Goal: Task Accomplishment & Management: Manage account settings

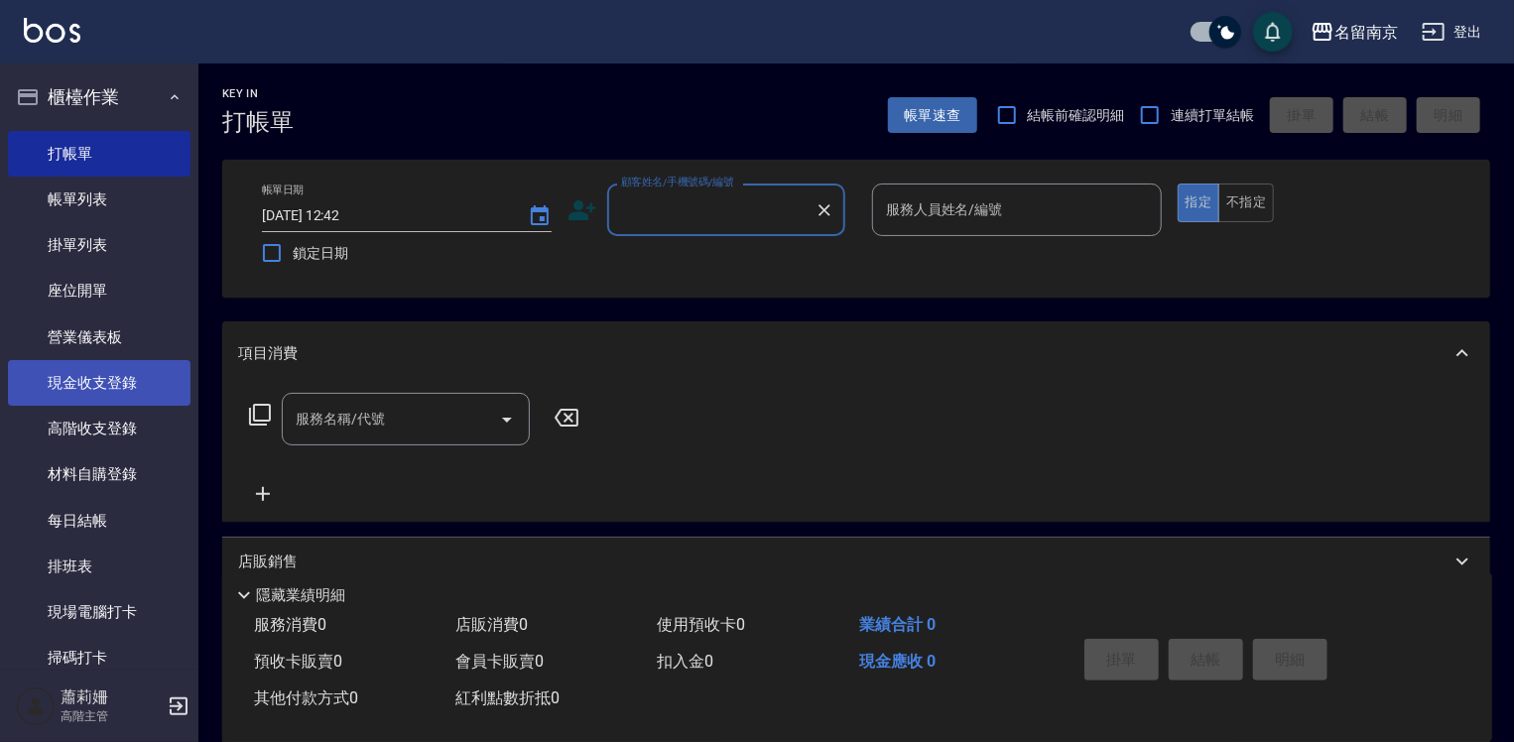
click at [104, 379] on link "現金收支登錄" at bounding box center [99, 383] width 183 height 46
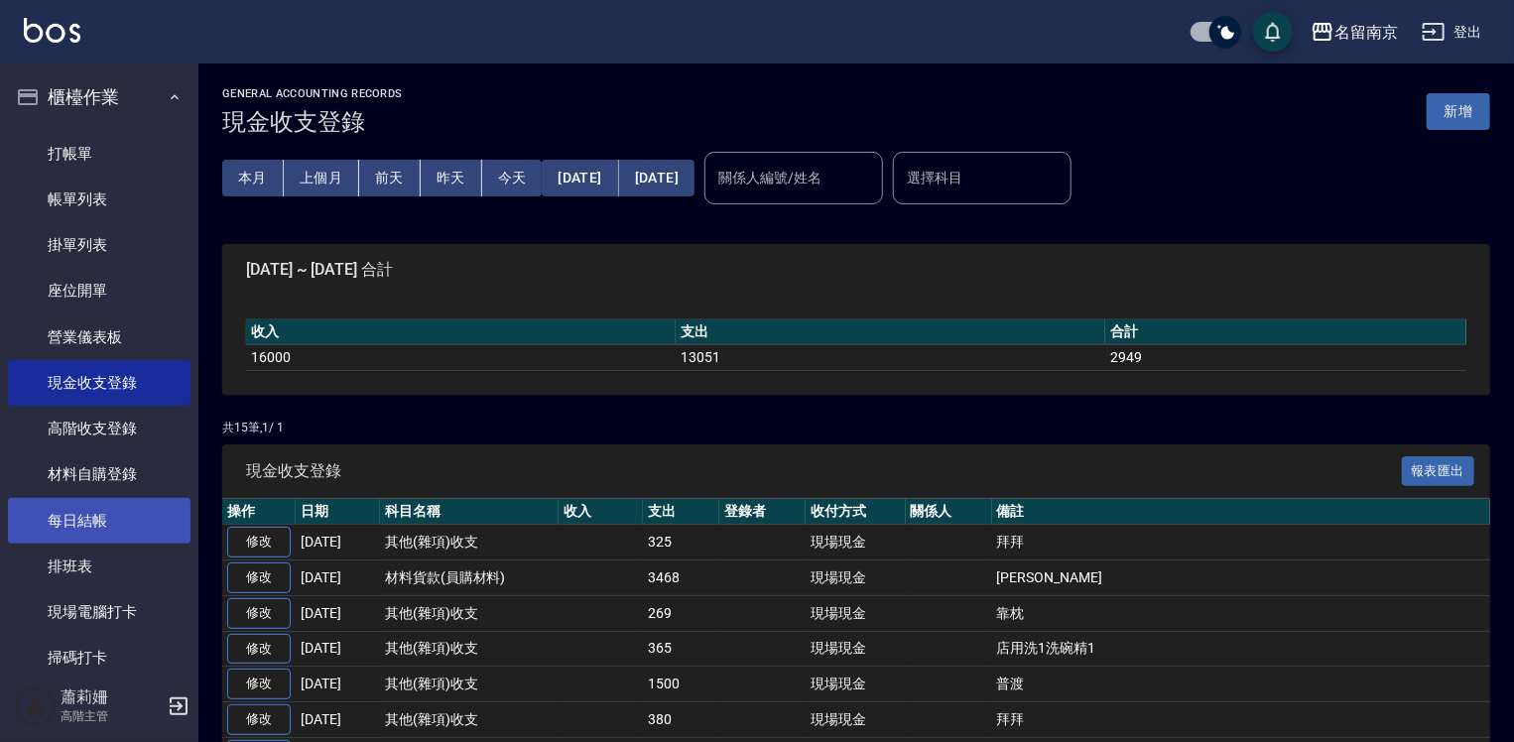
click at [137, 514] on link "每日結帳" at bounding box center [99, 521] width 183 height 46
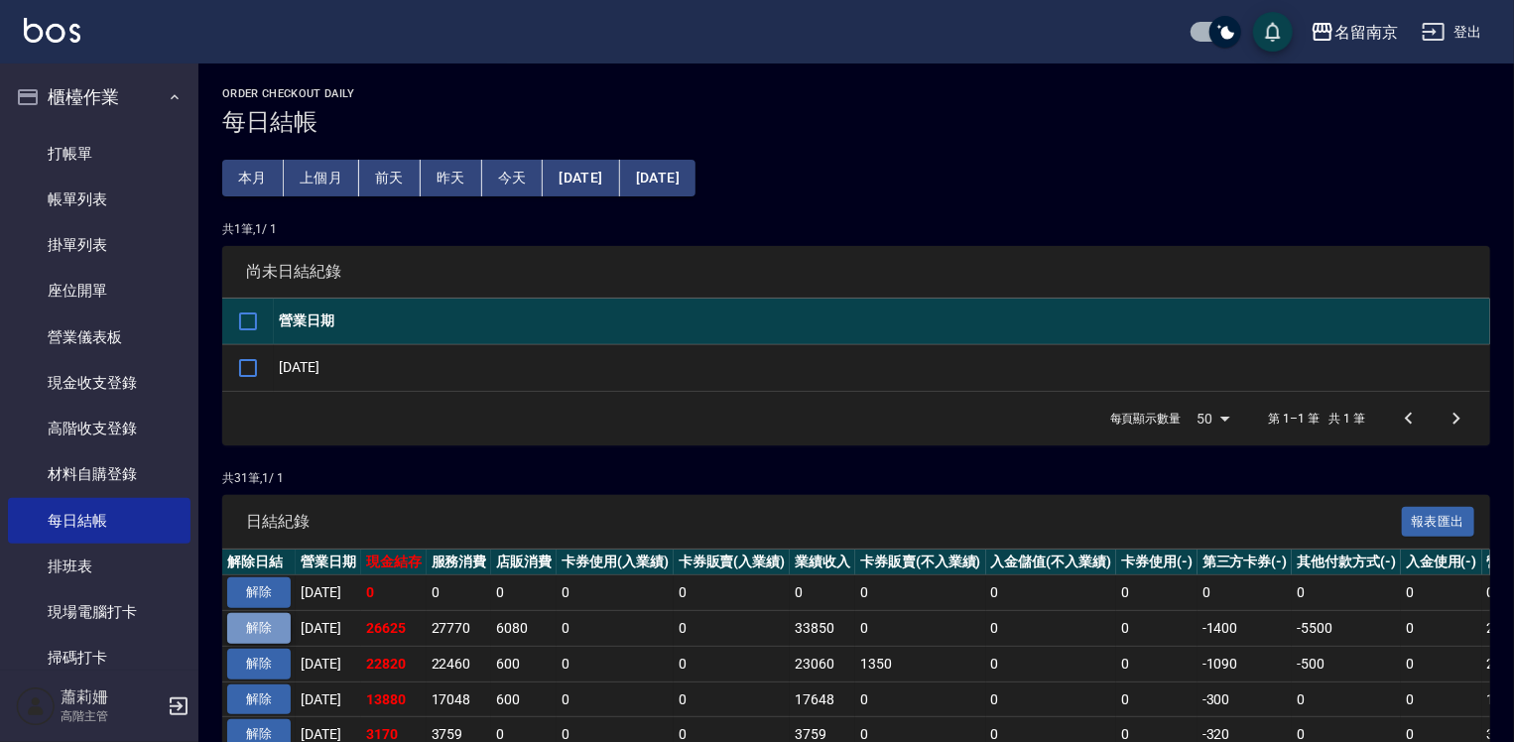
click at [272, 619] on button "解除" at bounding box center [258, 628] width 63 height 31
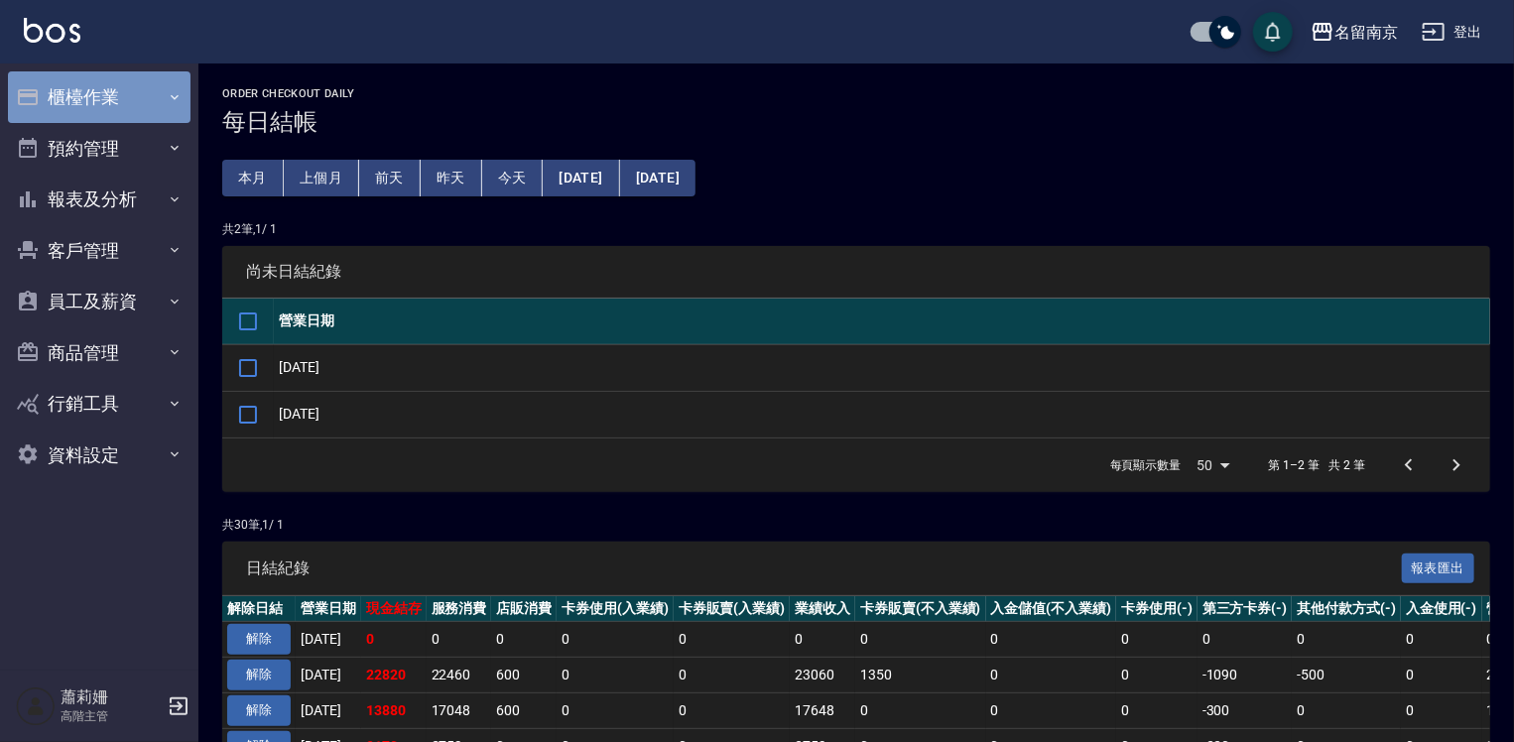
click at [83, 95] on button "櫃檯作業" at bounding box center [99, 97] width 183 height 52
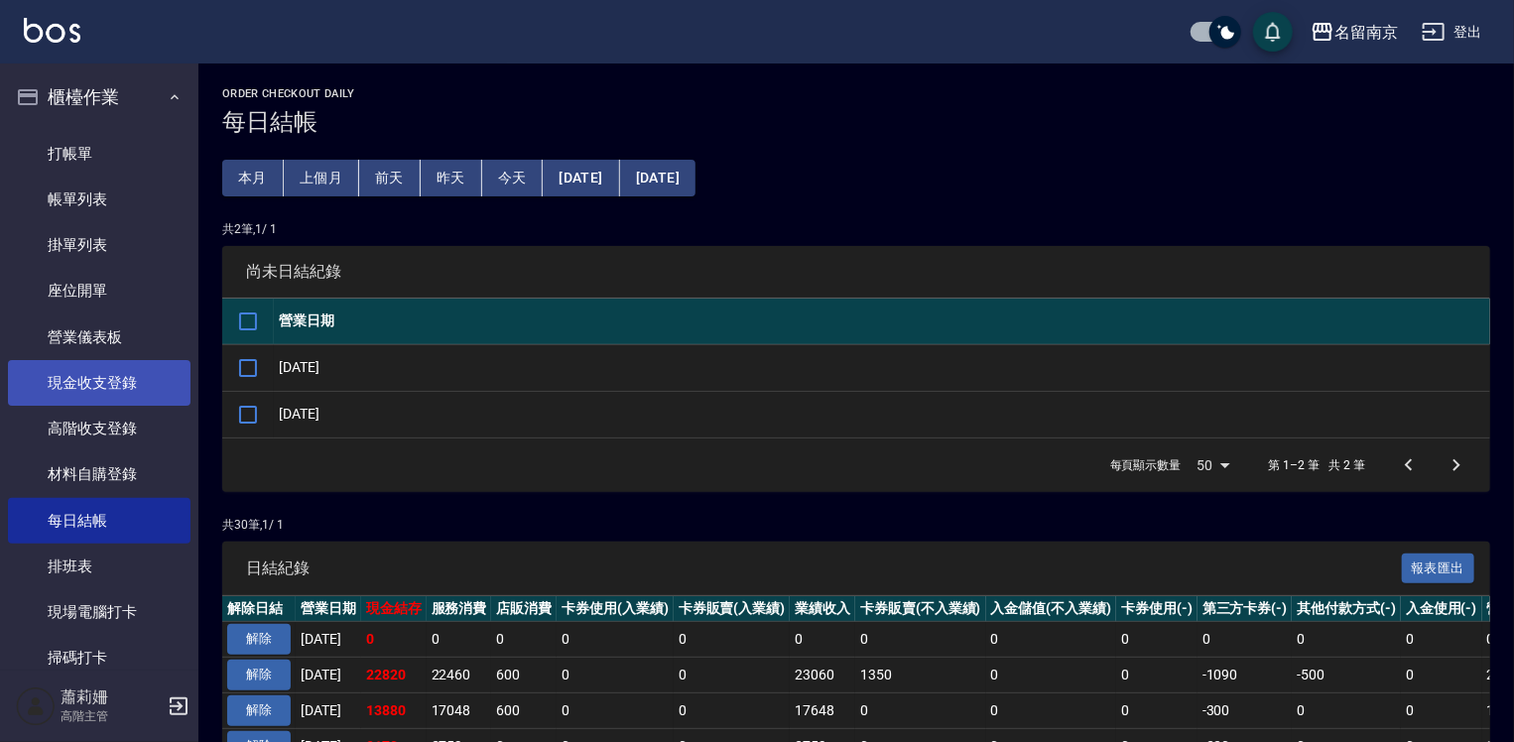
click at [120, 375] on link "現金收支登錄" at bounding box center [99, 383] width 183 height 46
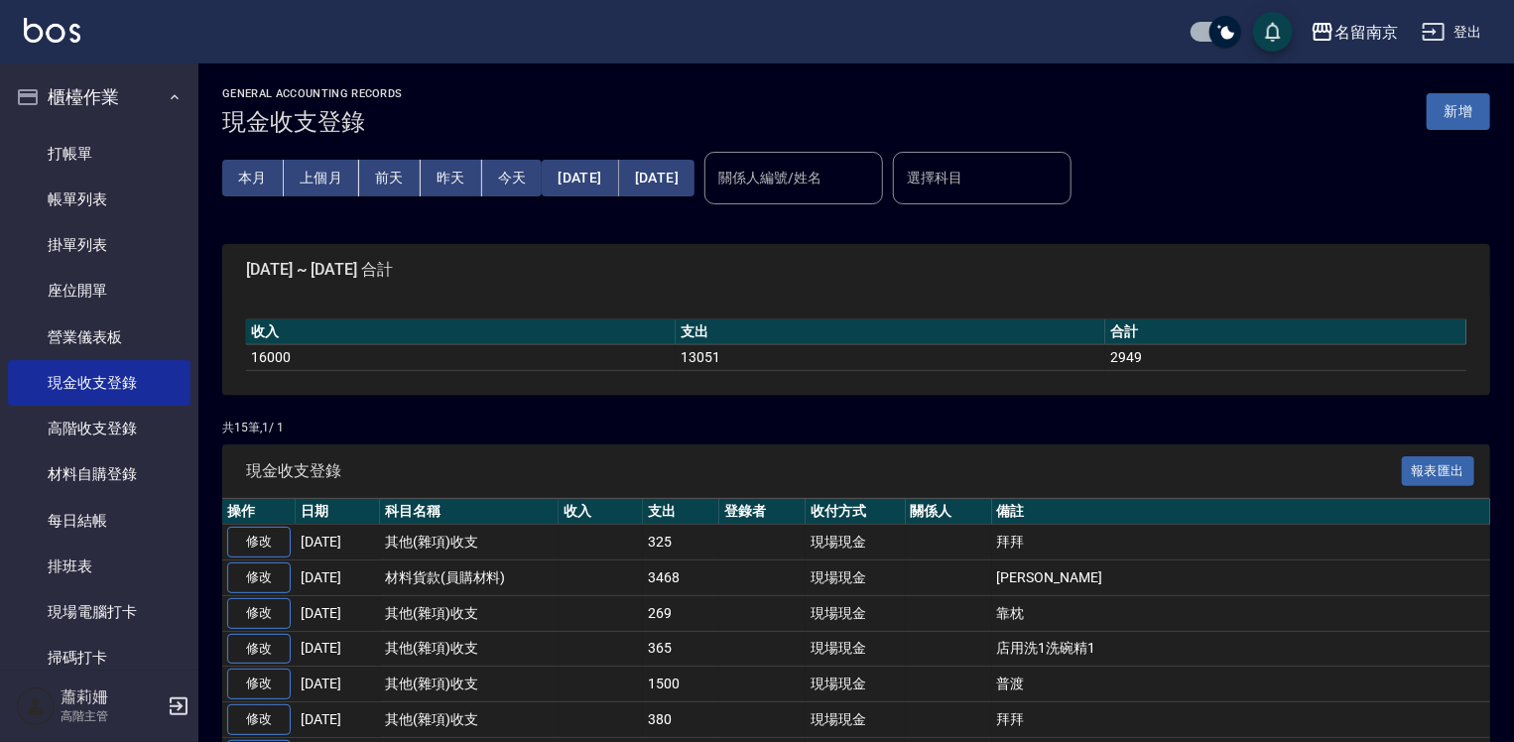
click at [1453, 107] on button "新增" at bounding box center [1458, 111] width 63 height 37
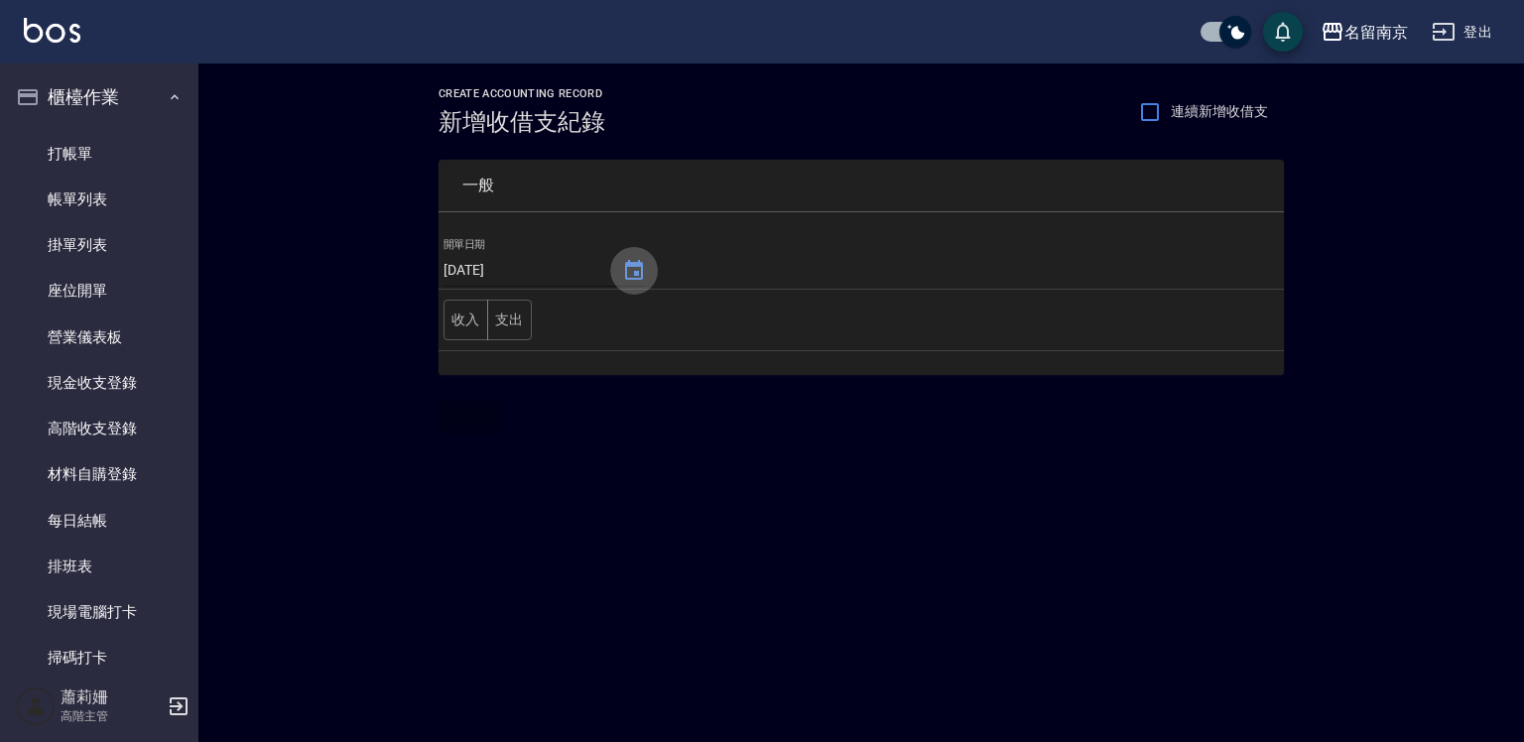
click at [629, 274] on icon "Choose date, selected date is 2025-08-25" at bounding box center [634, 271] width 24 height 24
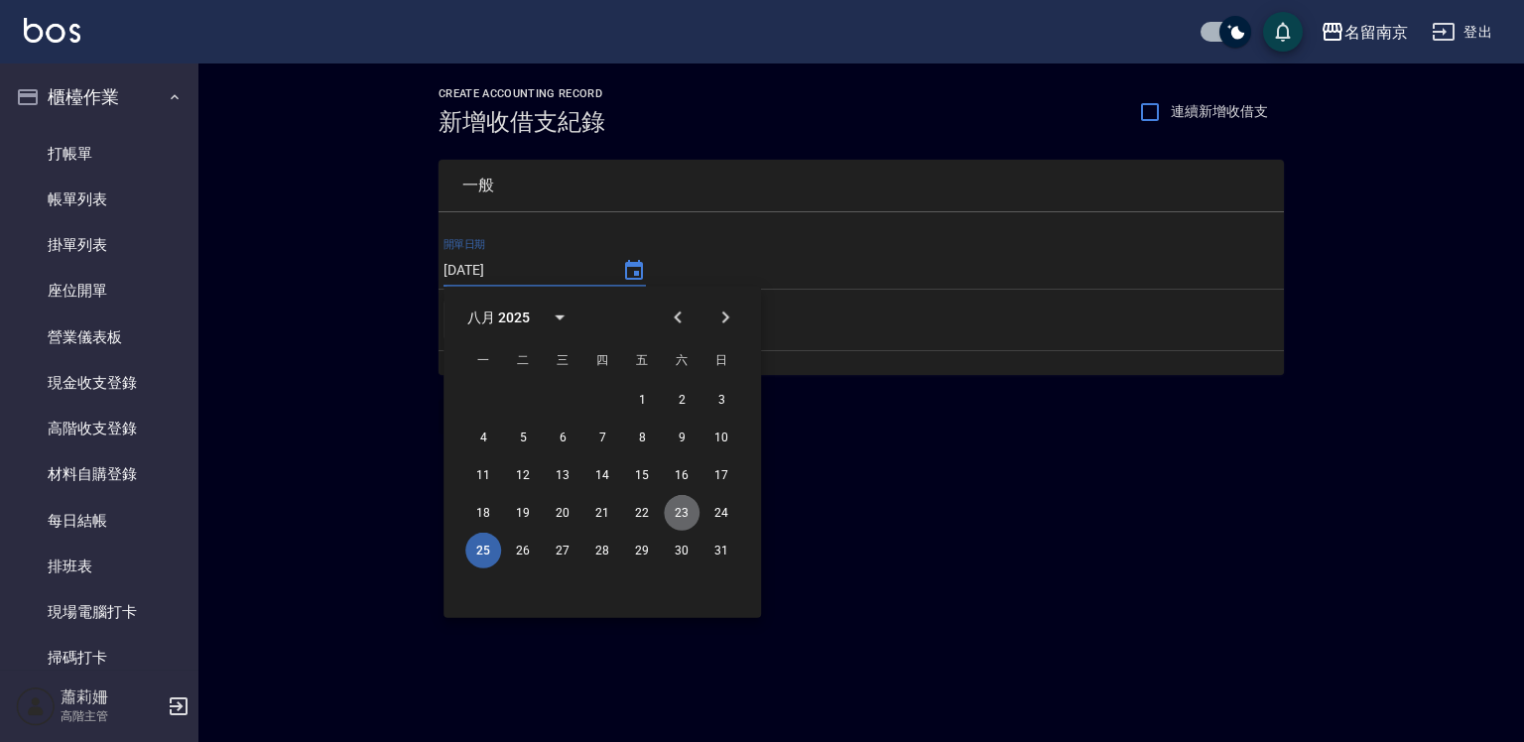
click at [673, 504] on button "23" at bounding box center [682, 513] width 36 height 36
type input "[DATE]"
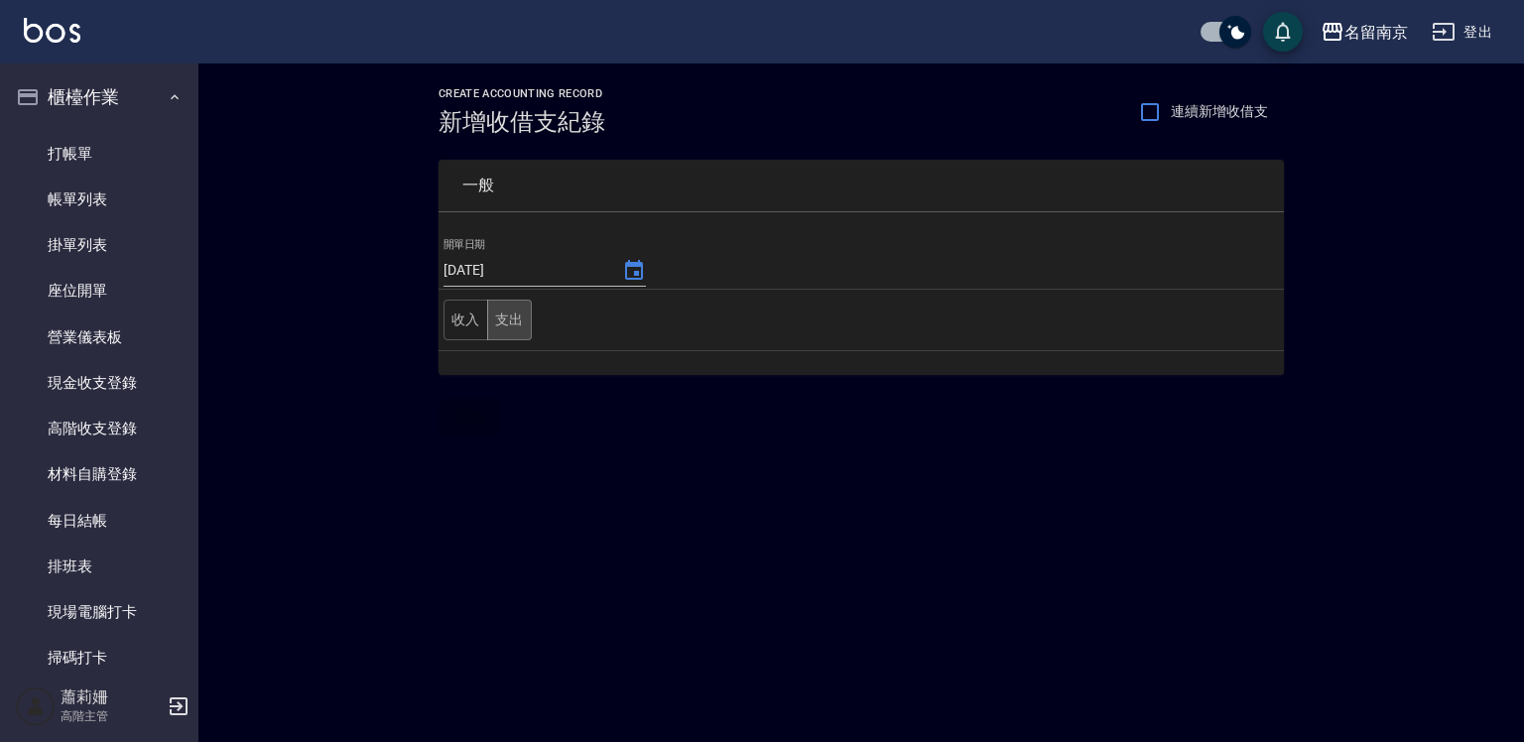
click at [520, 314] on button "支出" at bounding box center [509, 320] width 45 height 41
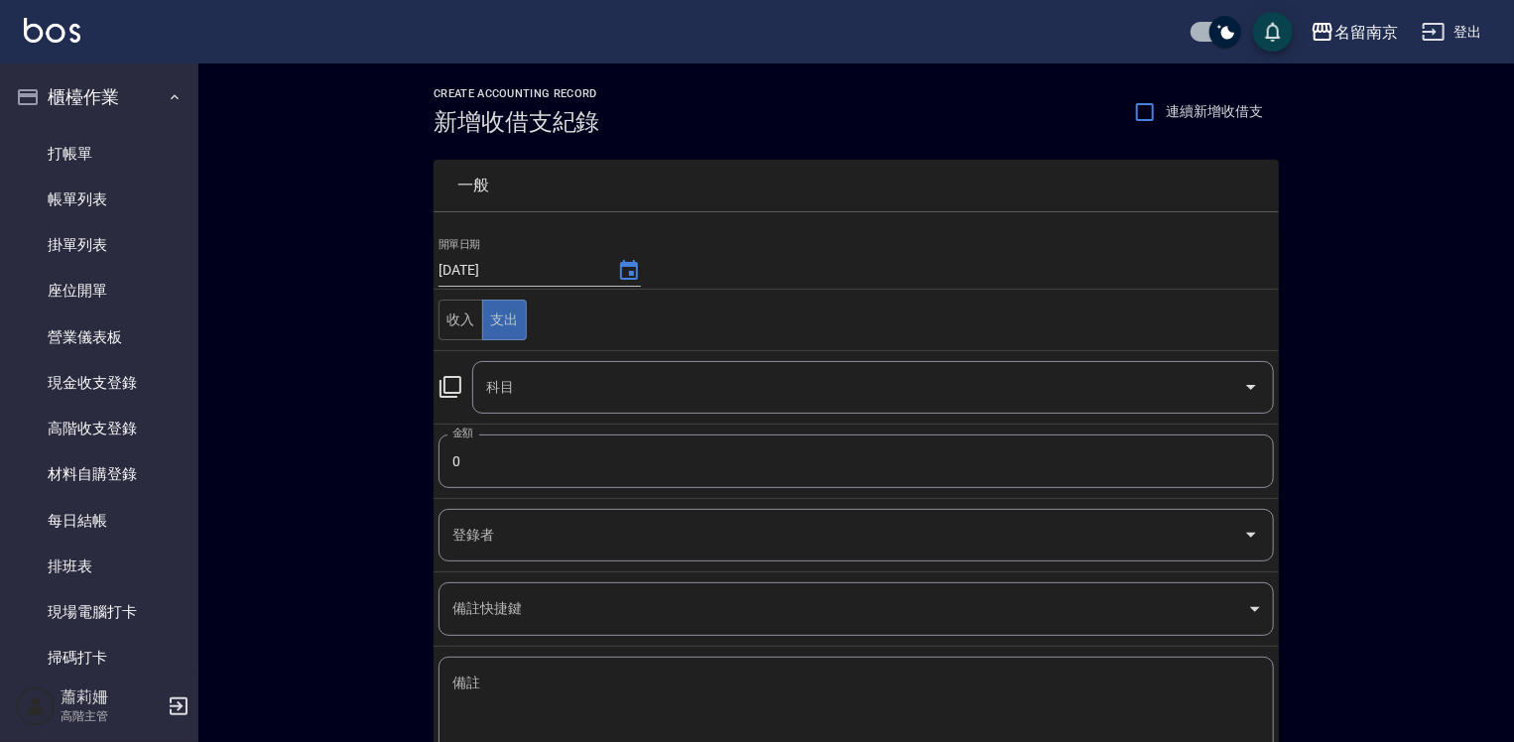
click at [456, 387] on icon at bounding box center [450, 387] width 24 height 24
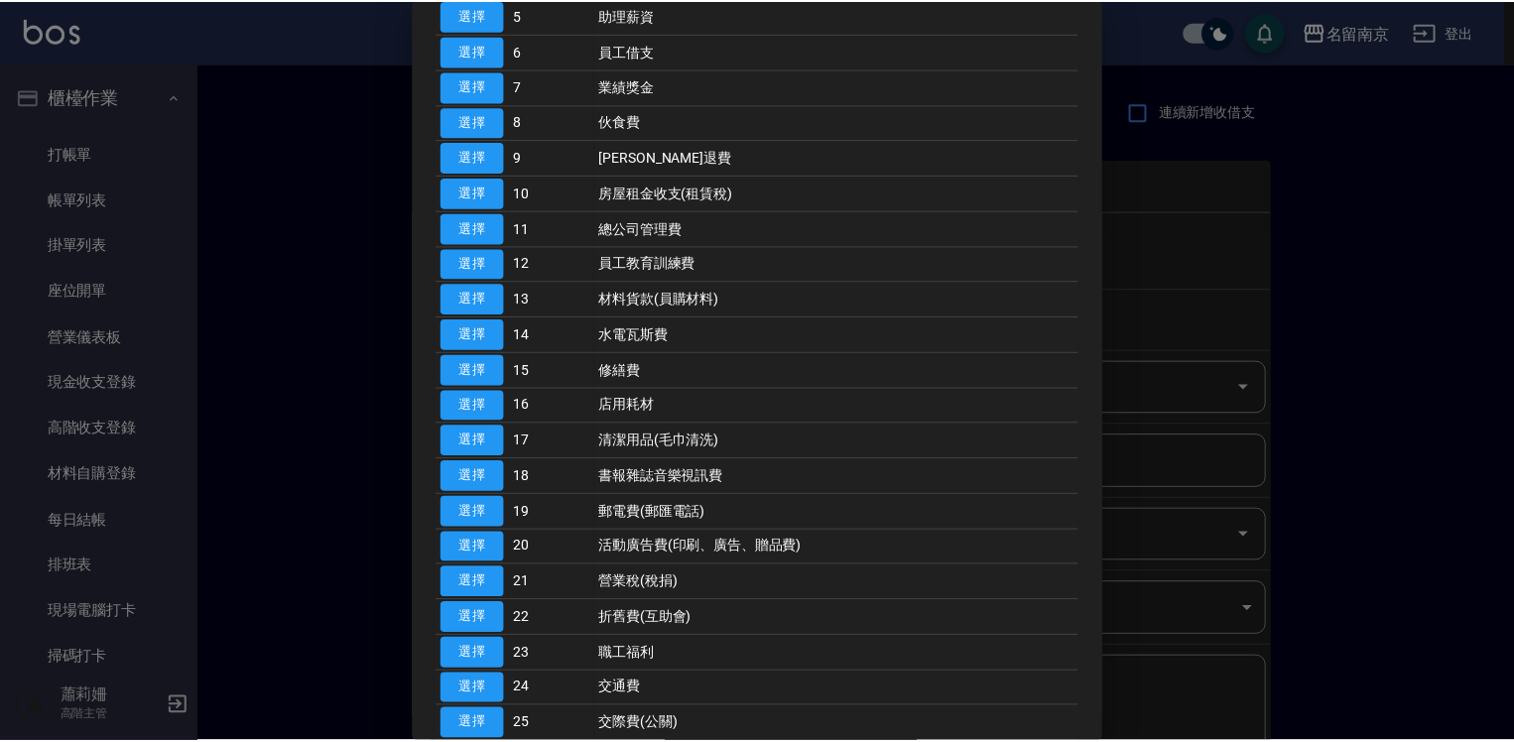
scroll to position [496, 0]
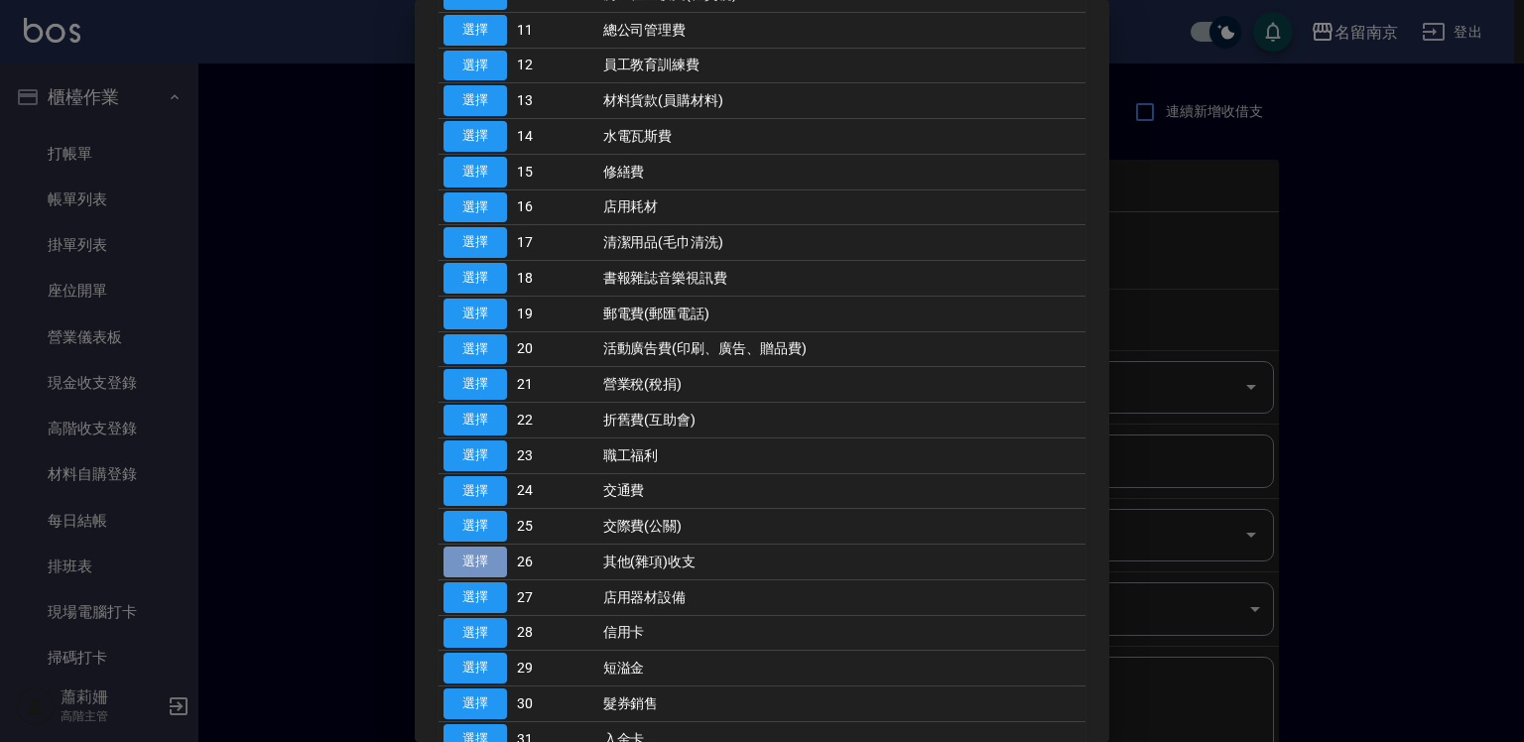
click at [490, 558] on button "選擇" at bounding box center [474, 562] width 63 height 31
type input "26 其他(雜項)收支"
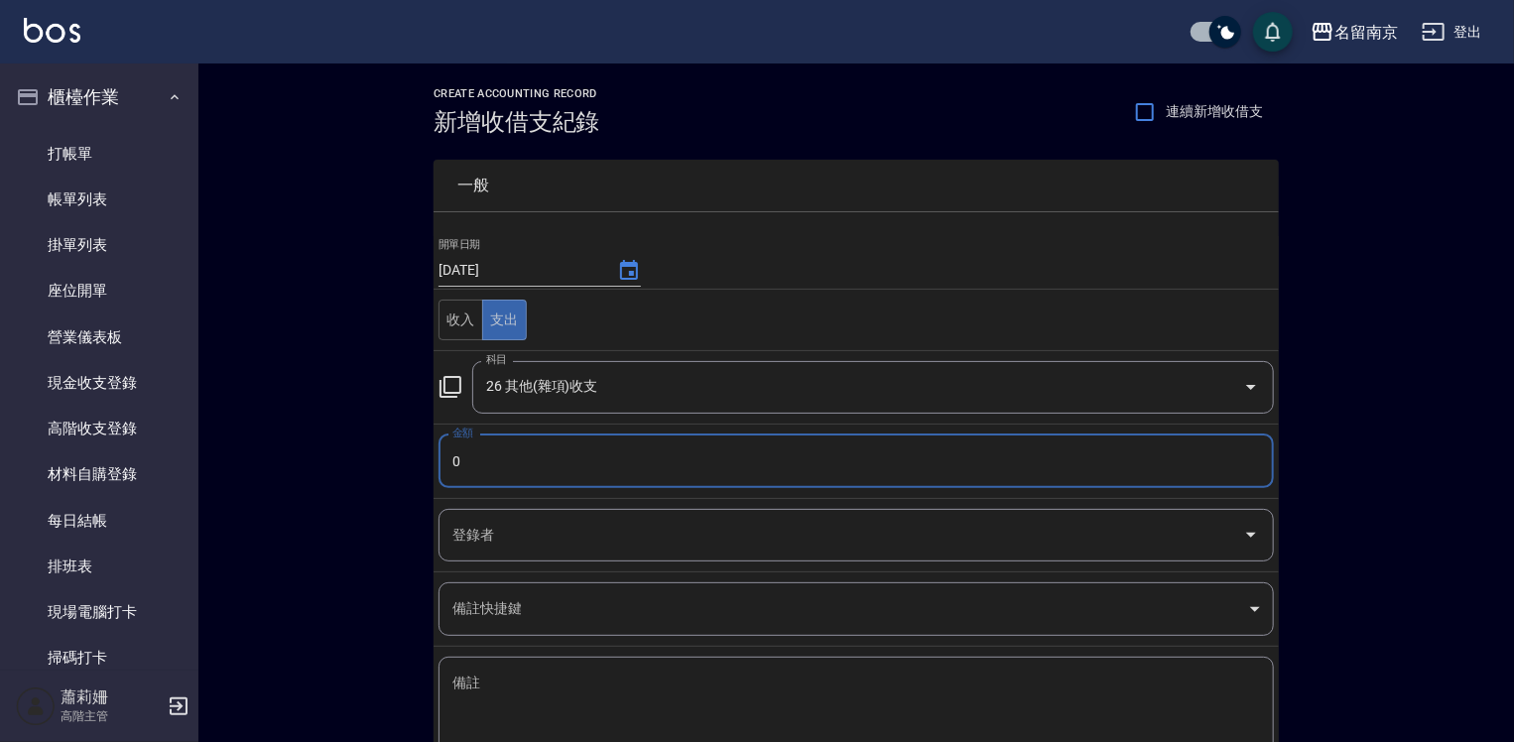
drag, startPoint x: 453, startPoint y: 449, endPoint x: 852, endPoint y: 528, distance: 406.4
click at [454, 449] on input "0" at bounding box center [855, 462] width 835 height 54
type input "200"
click at [531, 687] on textarea "備註" at bounding box center [856, 707] width 808 height 67
click at [528, 679] on textarea "備註" at bounding box center [856, 707] width 808 height 67
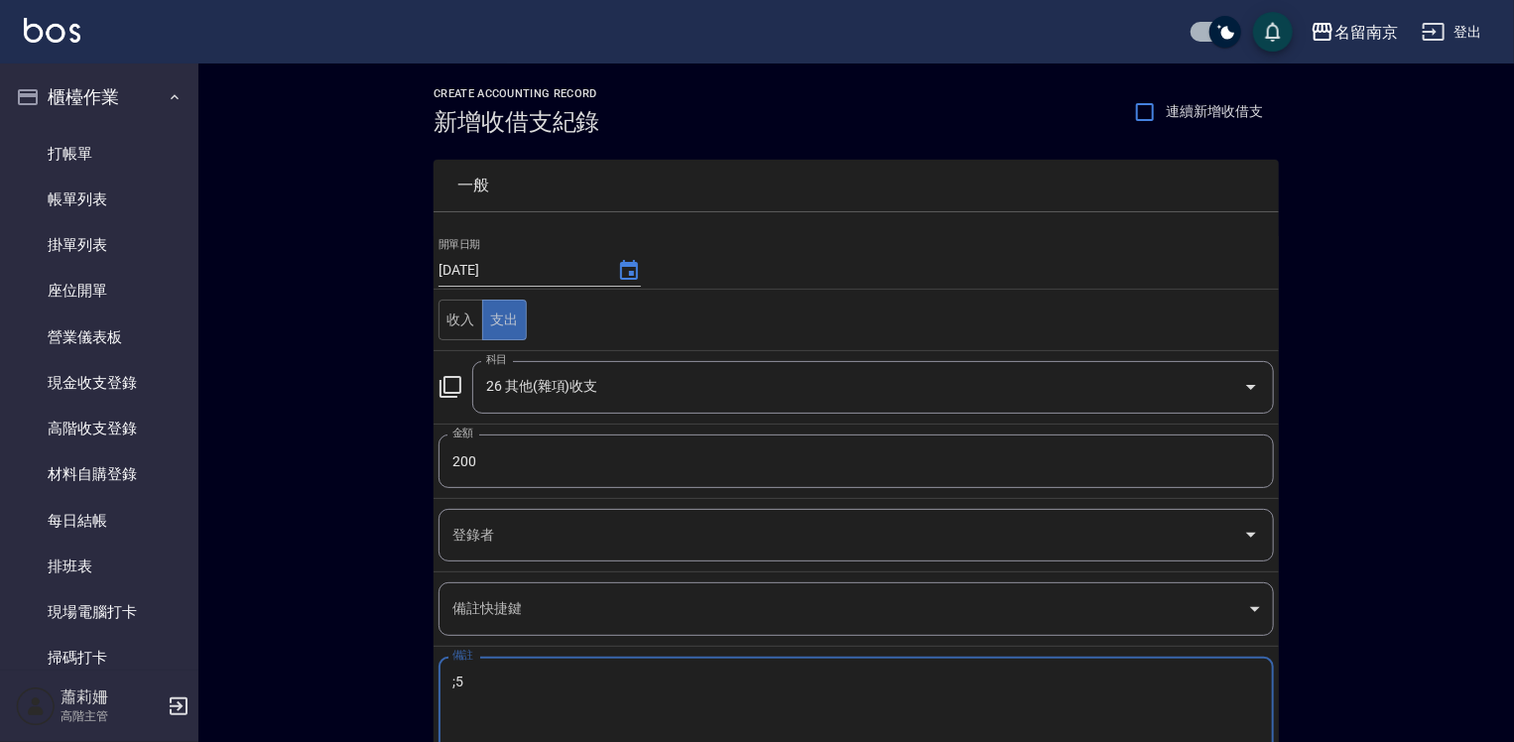
type textarea "5"
type textarea "4"
click at [464, 685] on textarea "備註" at bounding box center [856, 707] width 808 height 67
type textarea "ㄓㄠ"
click at [467, 685] on textarea "備註" at bounding box center [856, 707] width 808 height 67
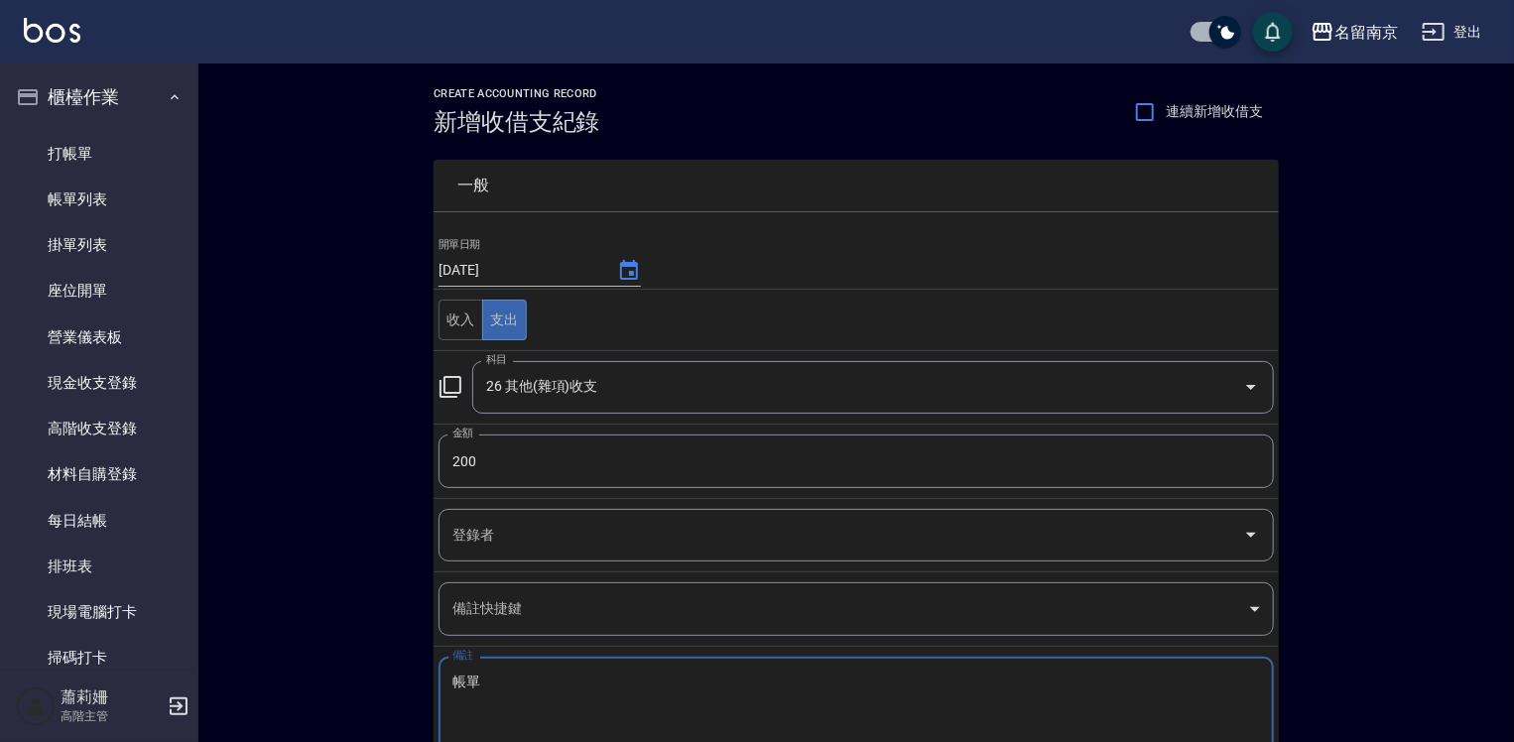
scroll to position [131, 0]
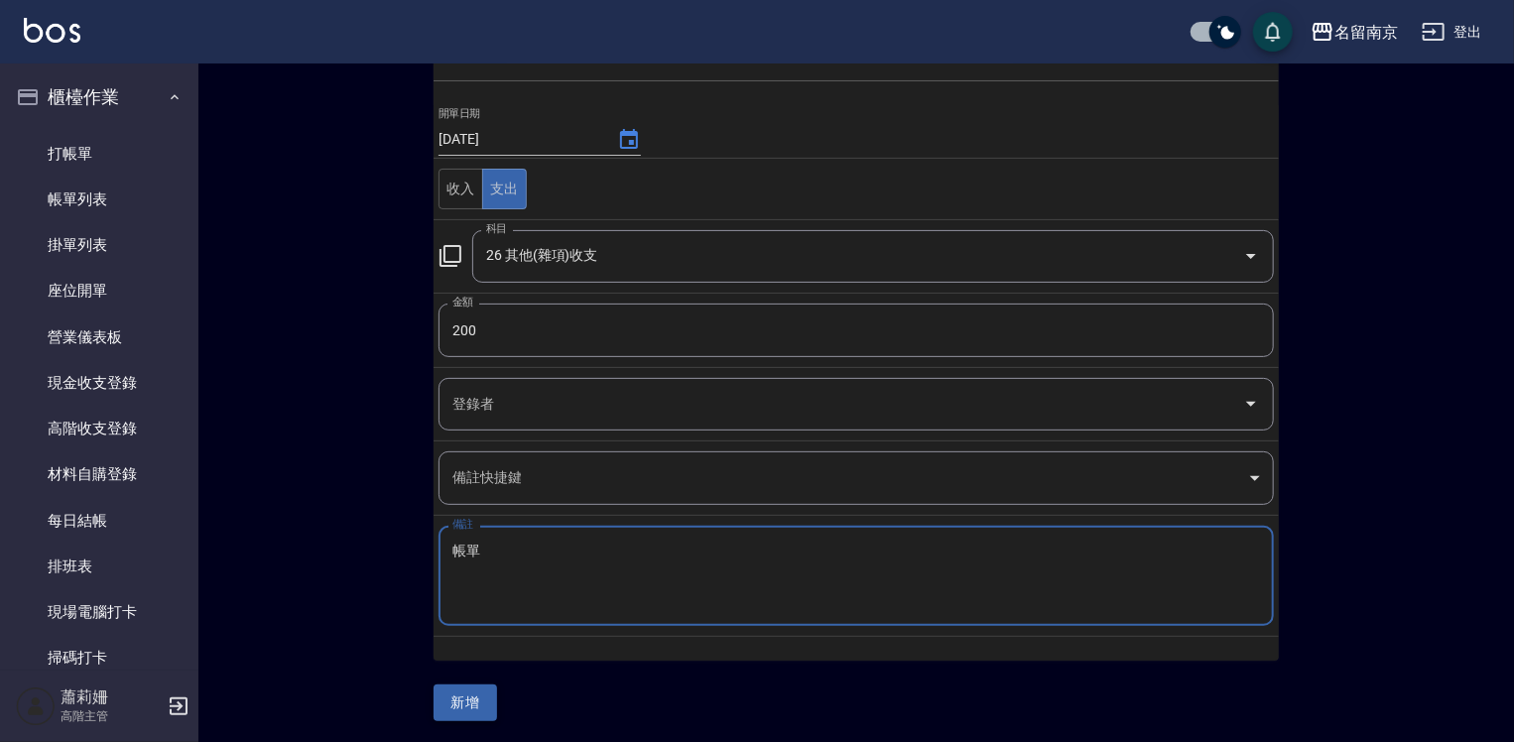
type textarea "帳單"
click at [484, 699] on button "新增" at bounding box center [465, 703] width 63 height 37
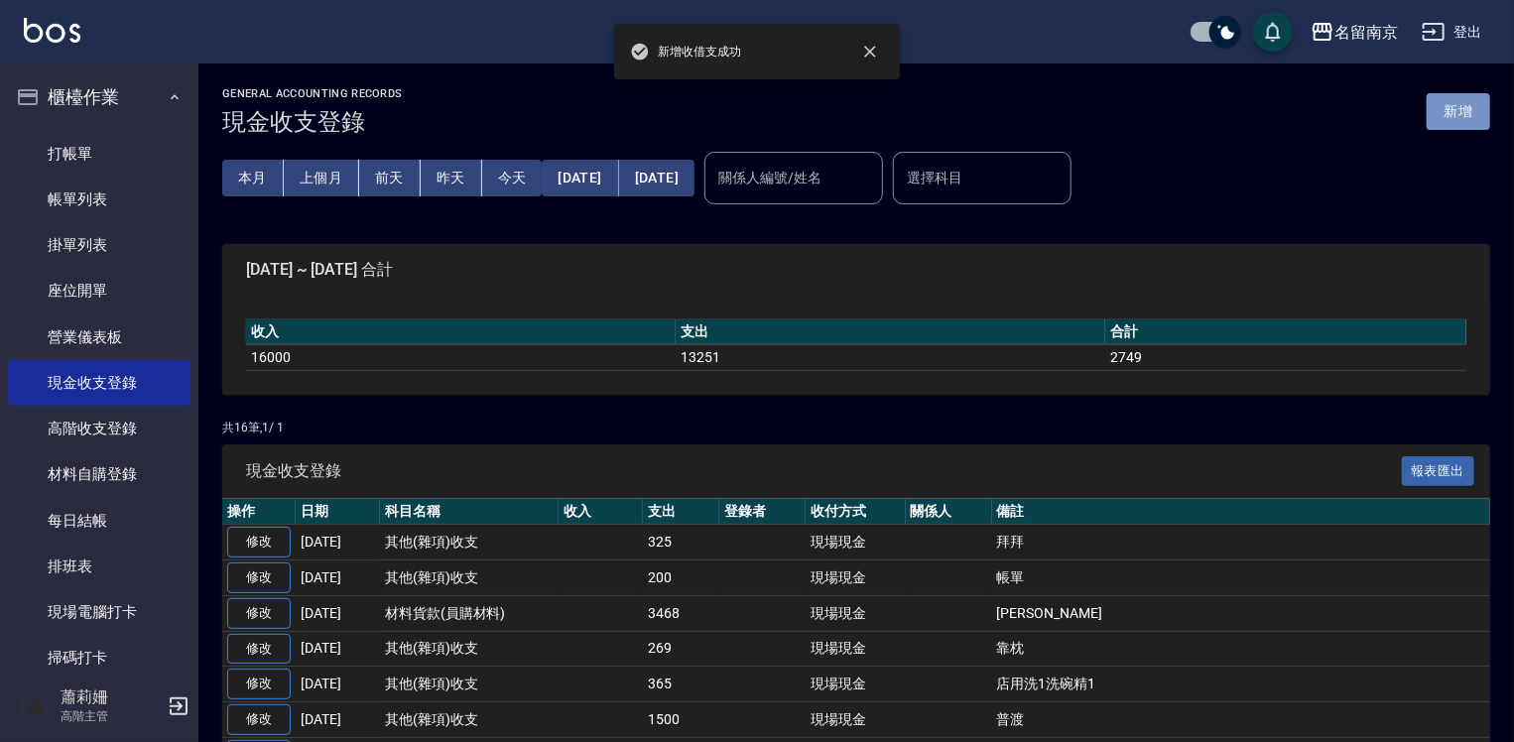
click at [1466, 115] on button "新增" at bounding box center [1458, 111] width 63 height 37
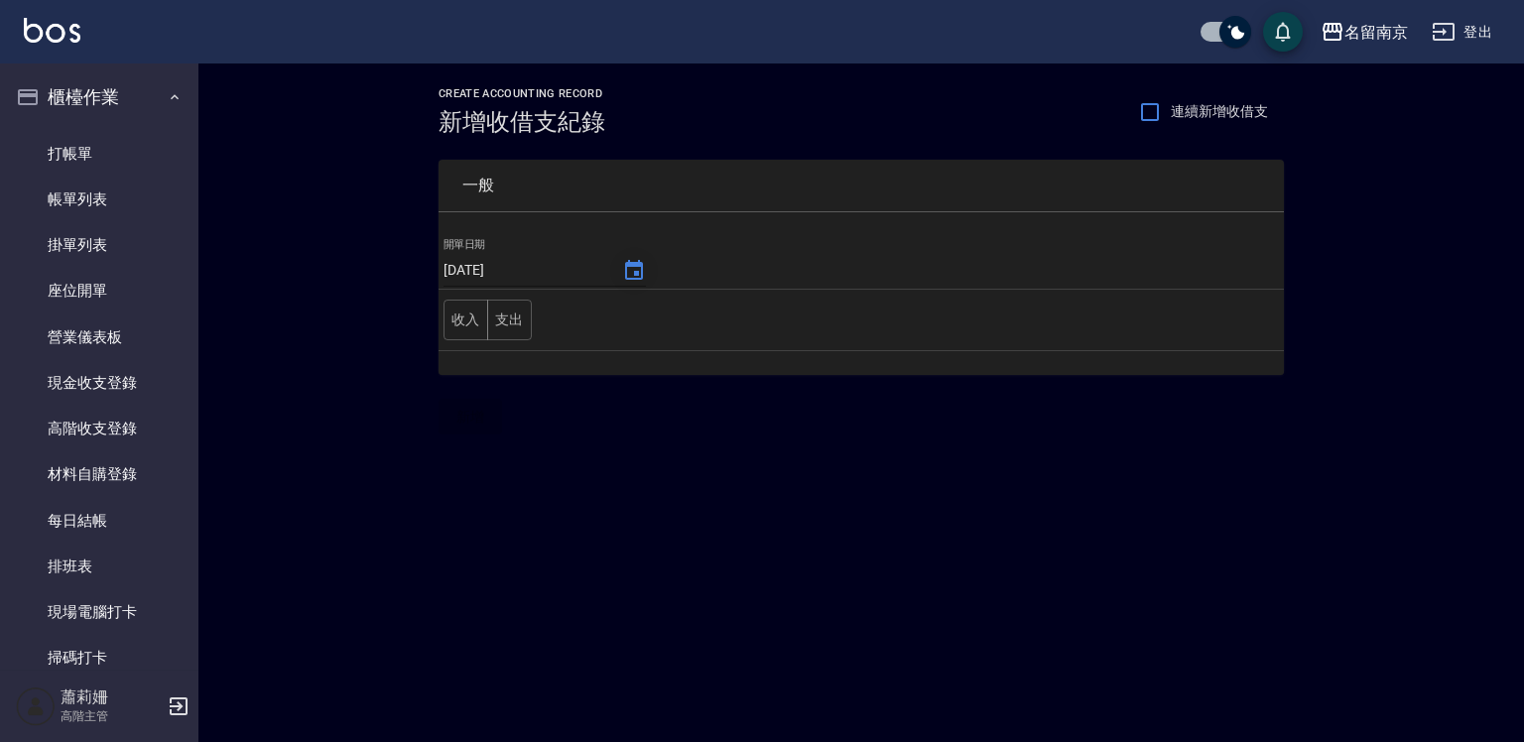
click at [624, 270] on icon "Choose date, selected date is 2025-08-25" at bounding box center [634, 271] width 24 height 24
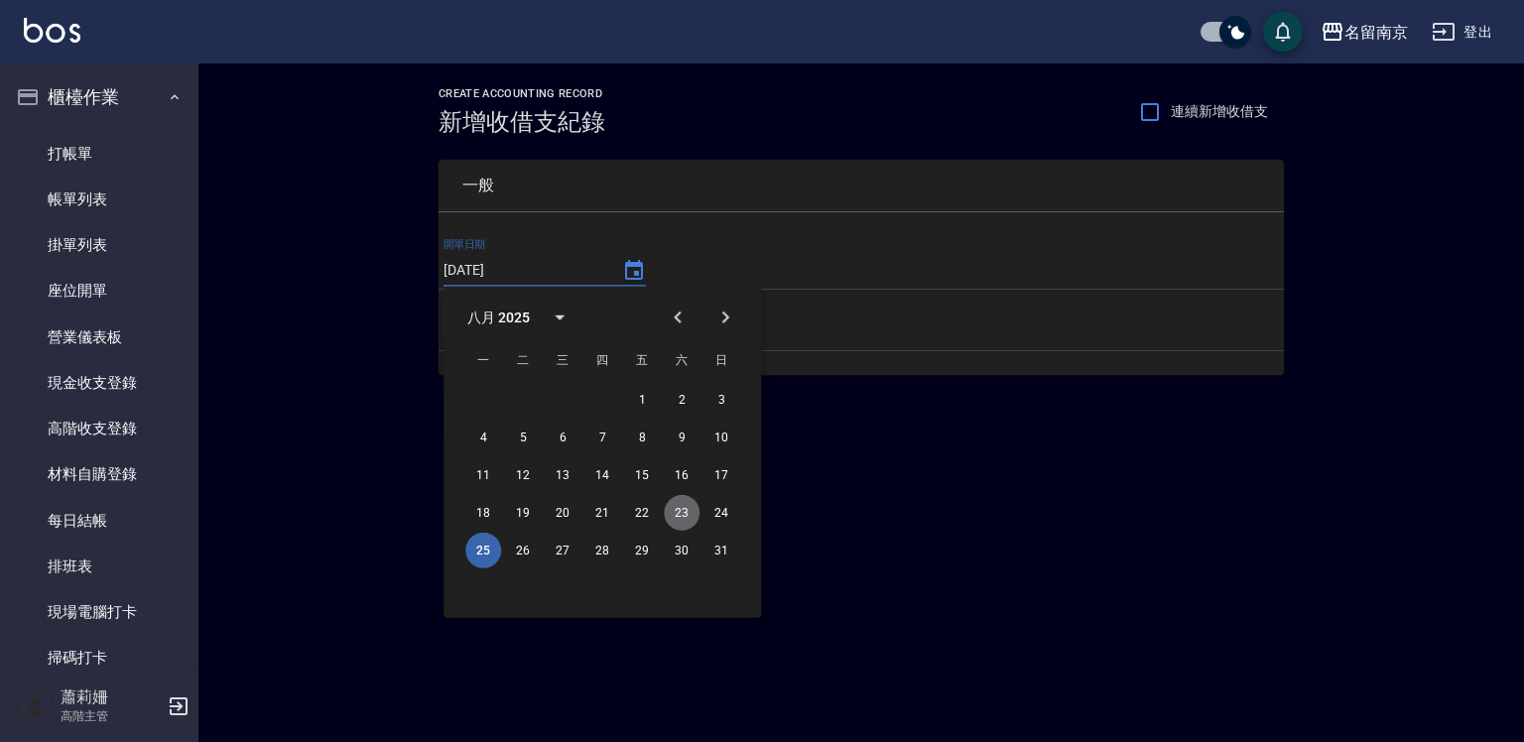
click at [688, 511] on button "23" at bounding box center [682, 513] width 36 height 36
type input "[DATE]"
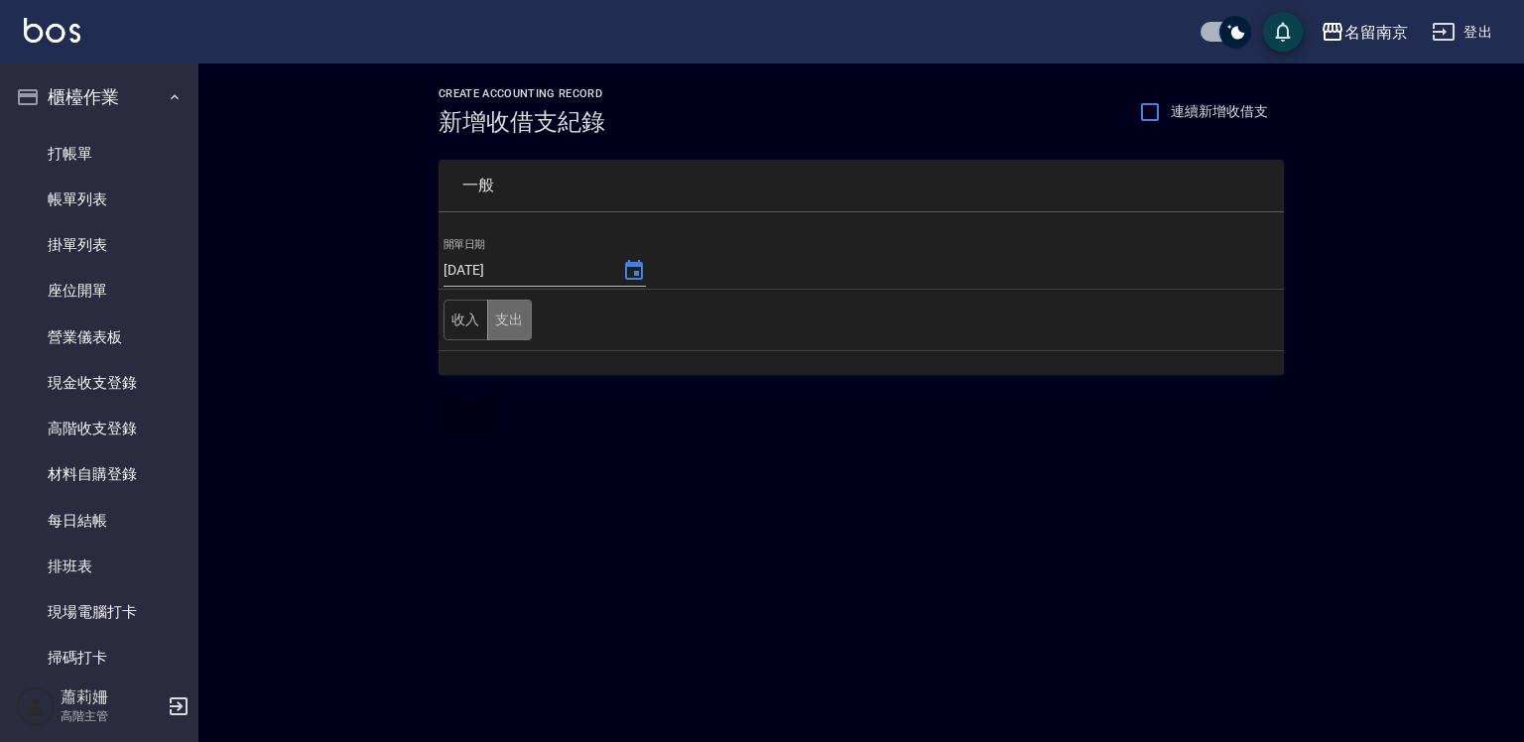
click at [505, 313] on button "支出" at bounding box center [509, 320] width 45 height 41
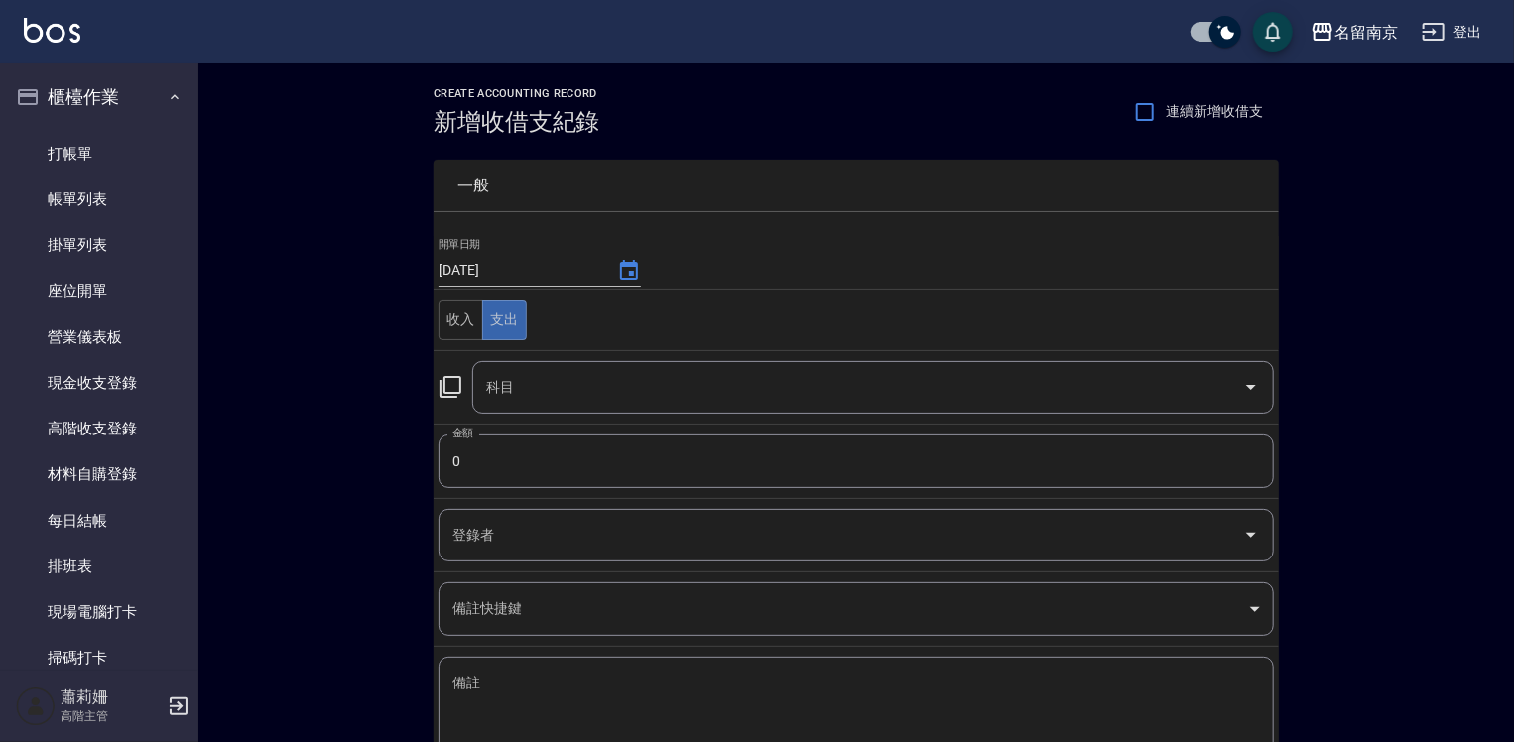
click at [458, 385] on icon at bounding box center [450, 387] width 24 height 24
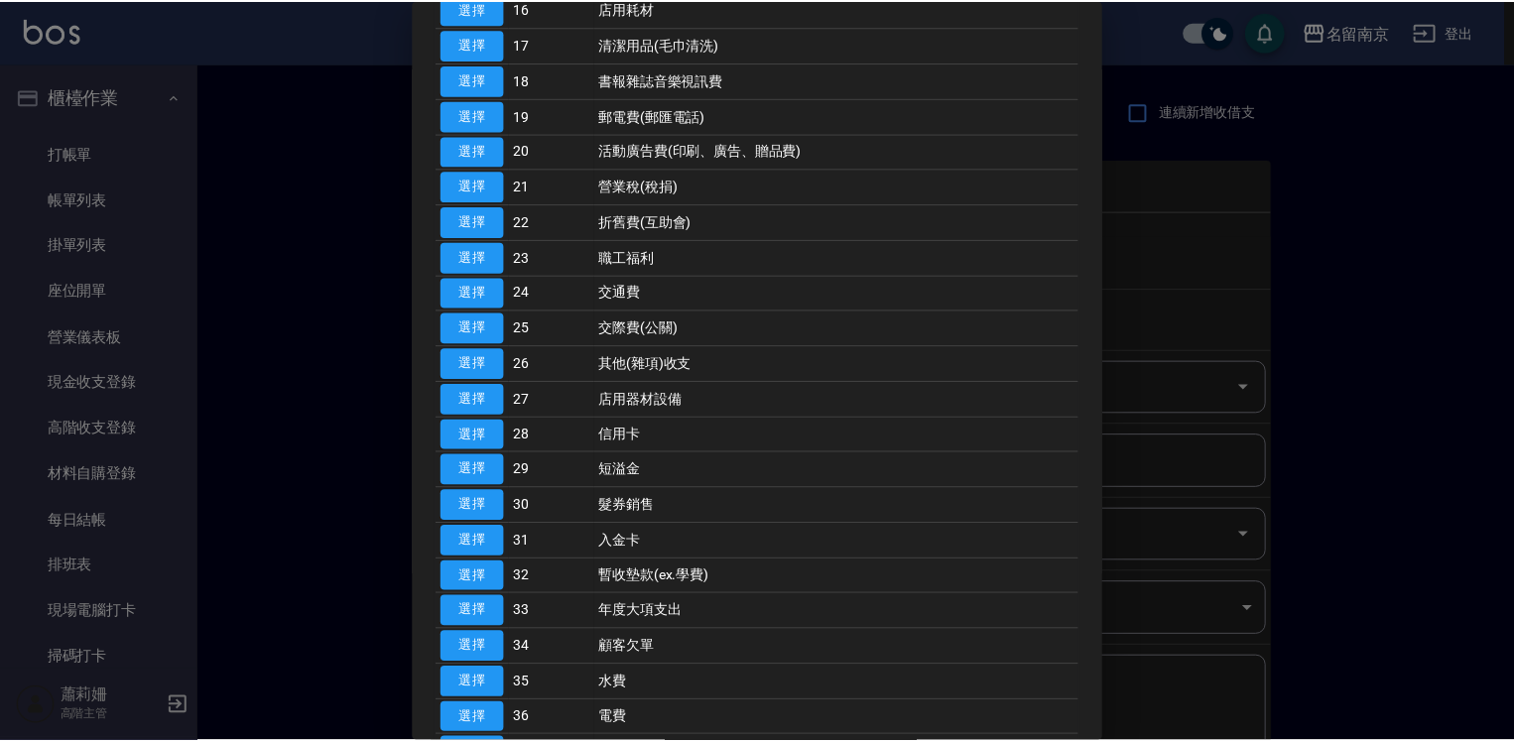
scroll to position [808, 0]
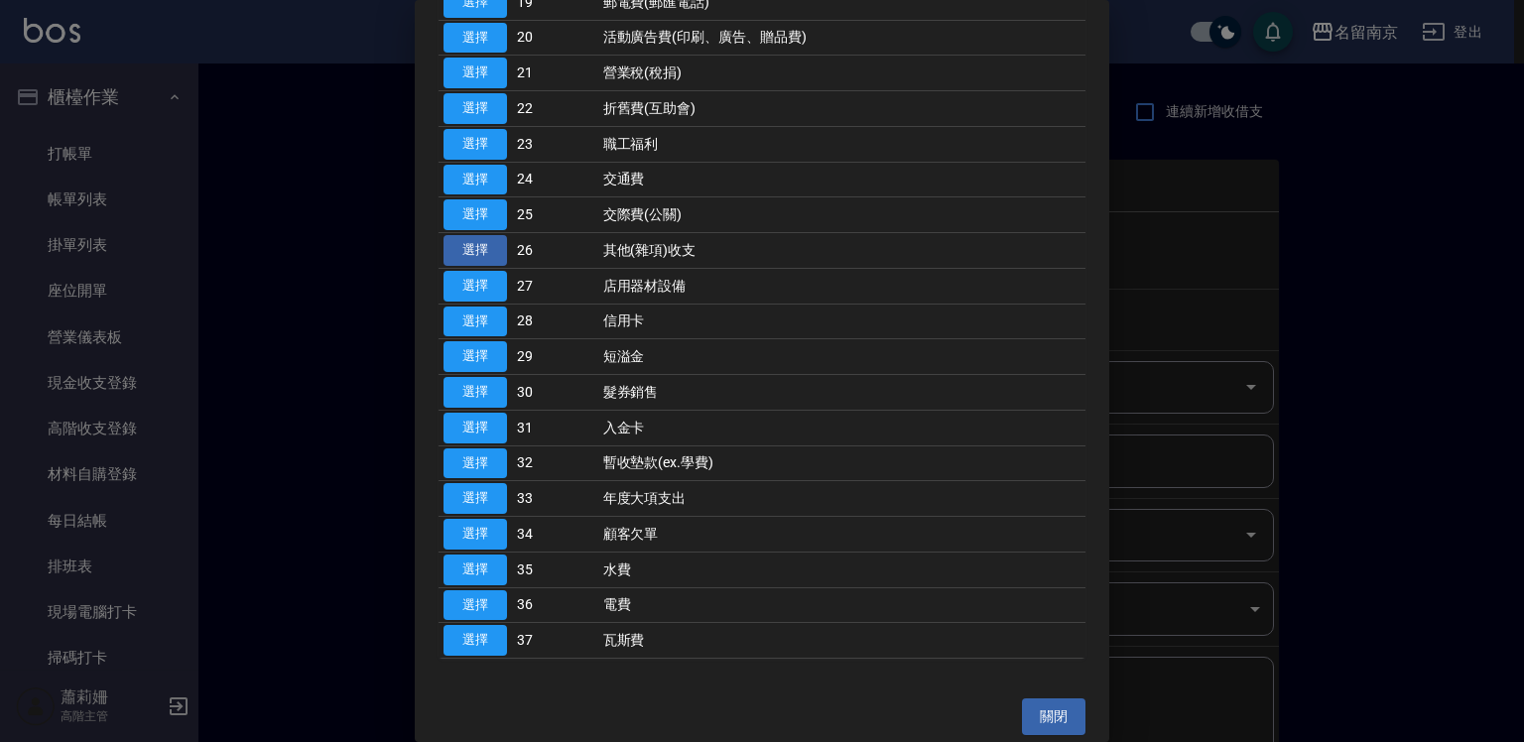
click at [498, 243] on button "選擇" at bounding box center [474, 250] width 63 height 31
type input "26 其他(雜項)收支"
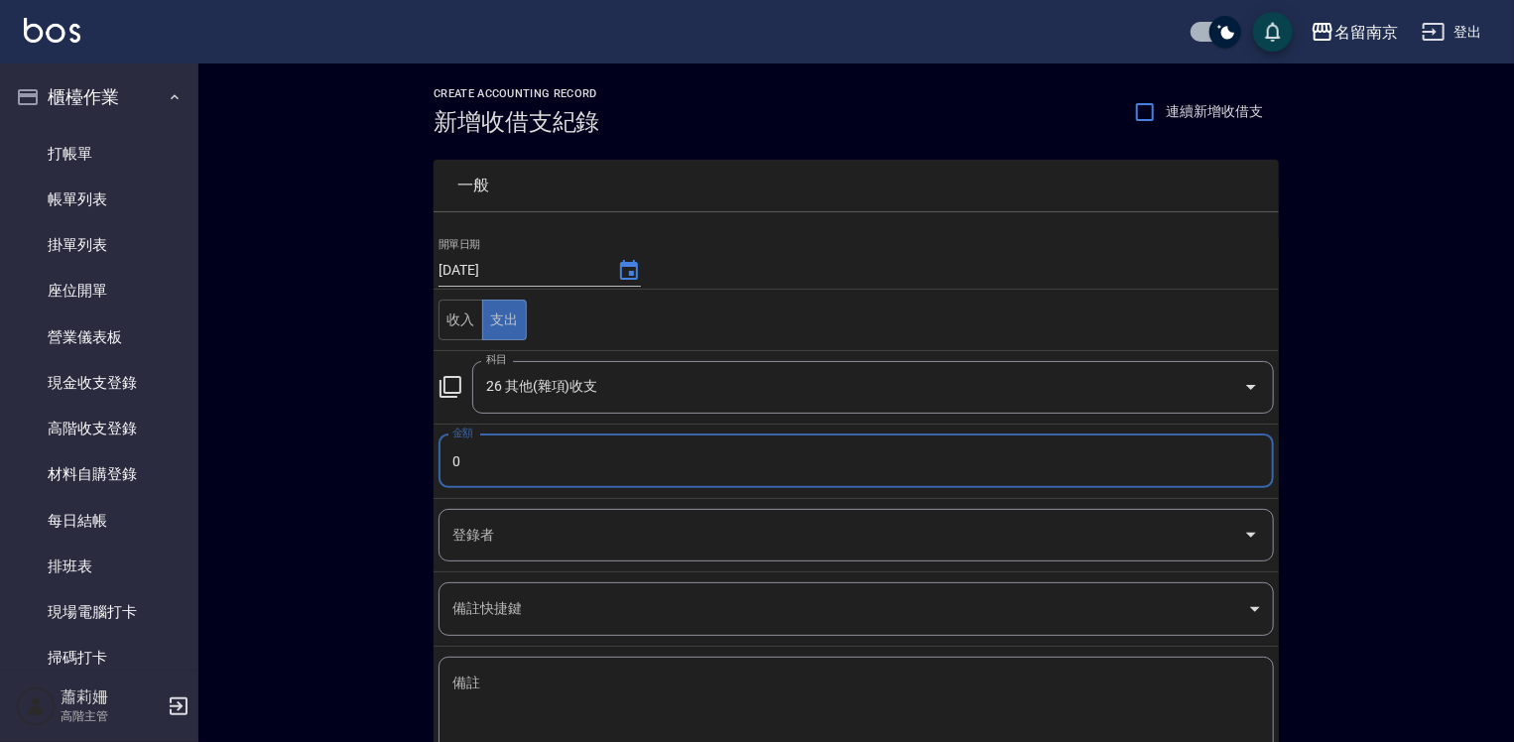
click at [456, 456] on input "0" at bounding box center [855, 462] width 835 height 54
type input "250"
click at [479, 664] on div "x 備註" at bounding box center [855, 707] width 835 height 100
drag, startPoint x: 486, startPoint y: 694, endPoint x: 839, endPoint y: 721, distance: 354.2
click at [520, 688] on textarea "備註" at bounding box center [856, 707] width 808 height 67
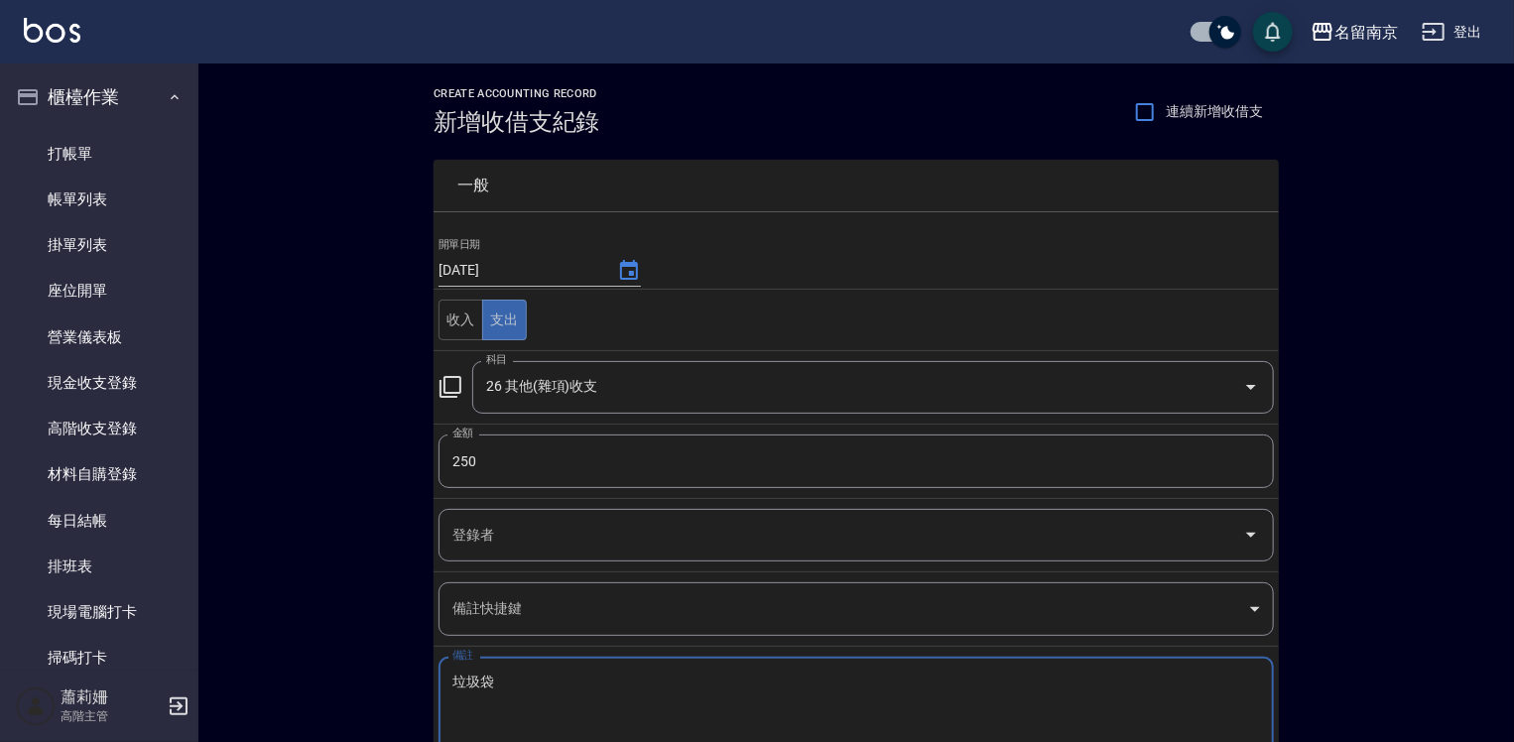
scroll to position [131, 0]
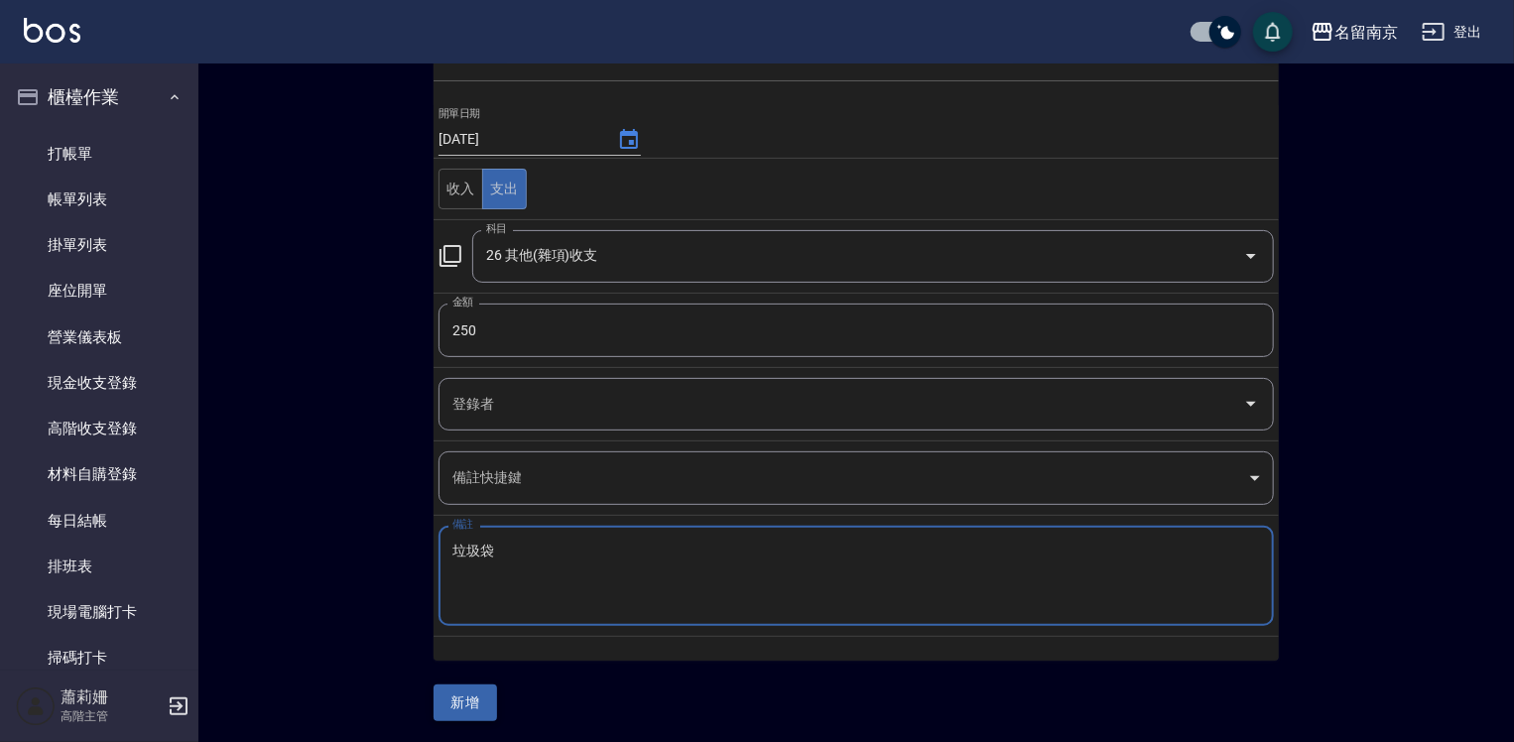
type textarea "垃圾袋"
click at [491, 694] on button "新增" at bounding box center [465, 703] width 63 height 37
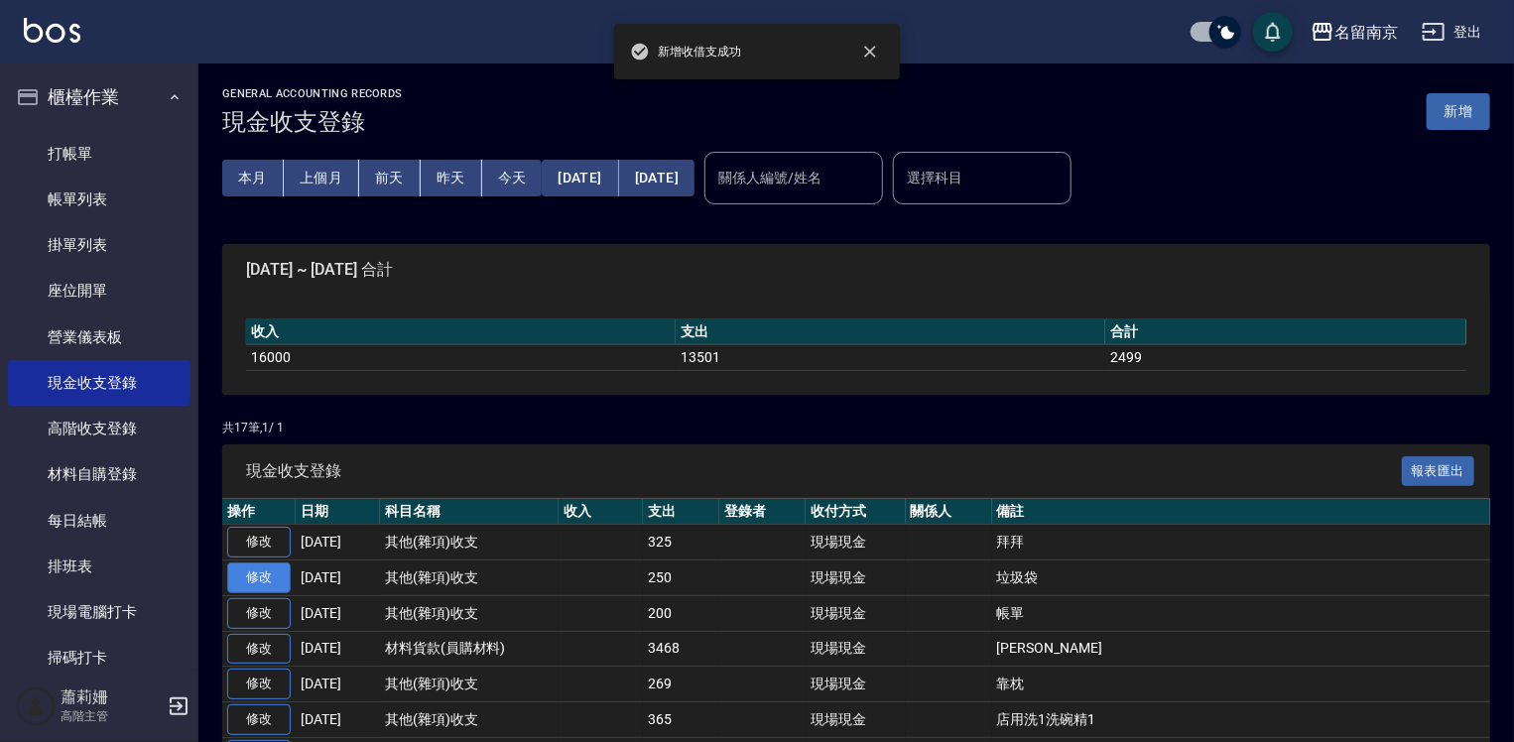
click at [251, 571] on link "修改" at bounding box center [258, 578] width 63 height 31
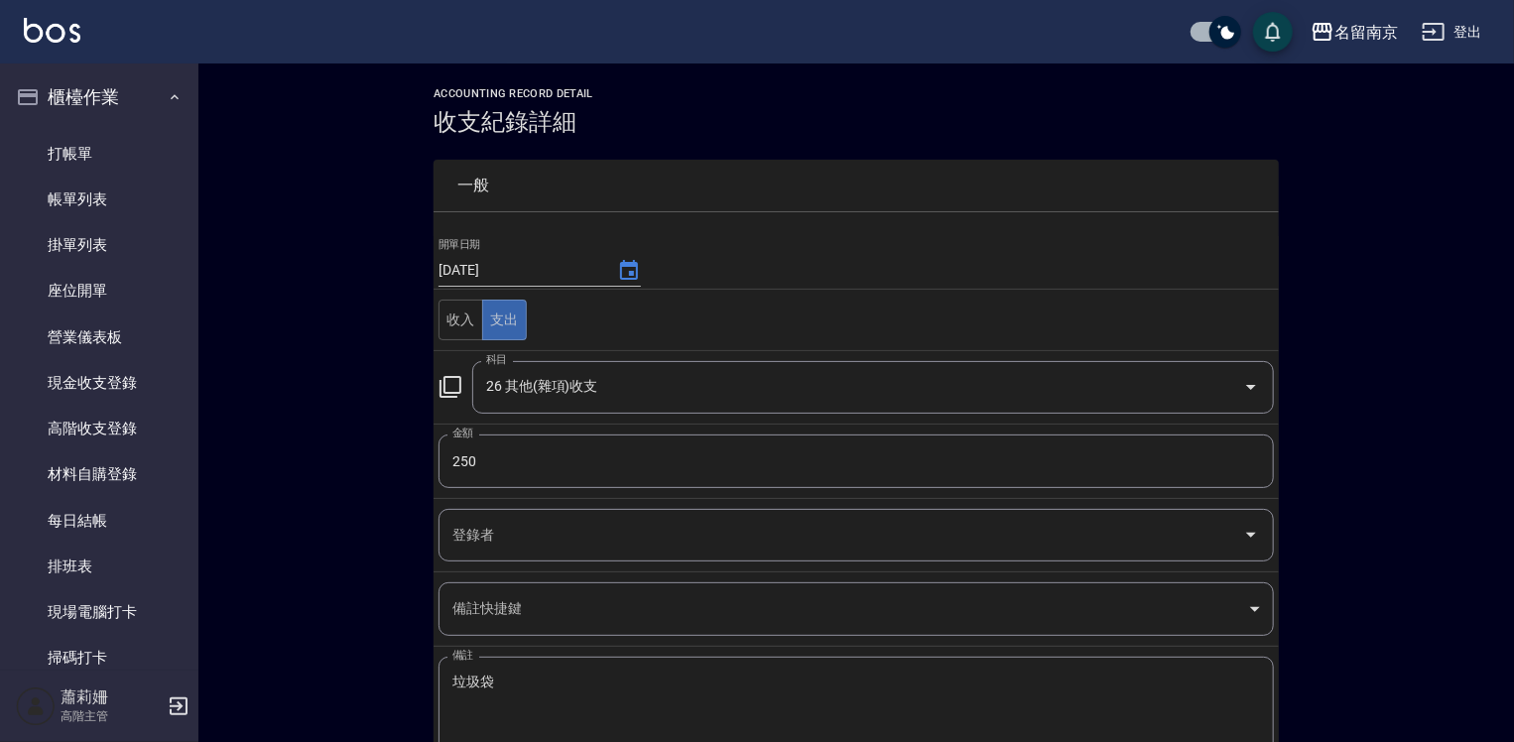
scroll to position [107, 0]
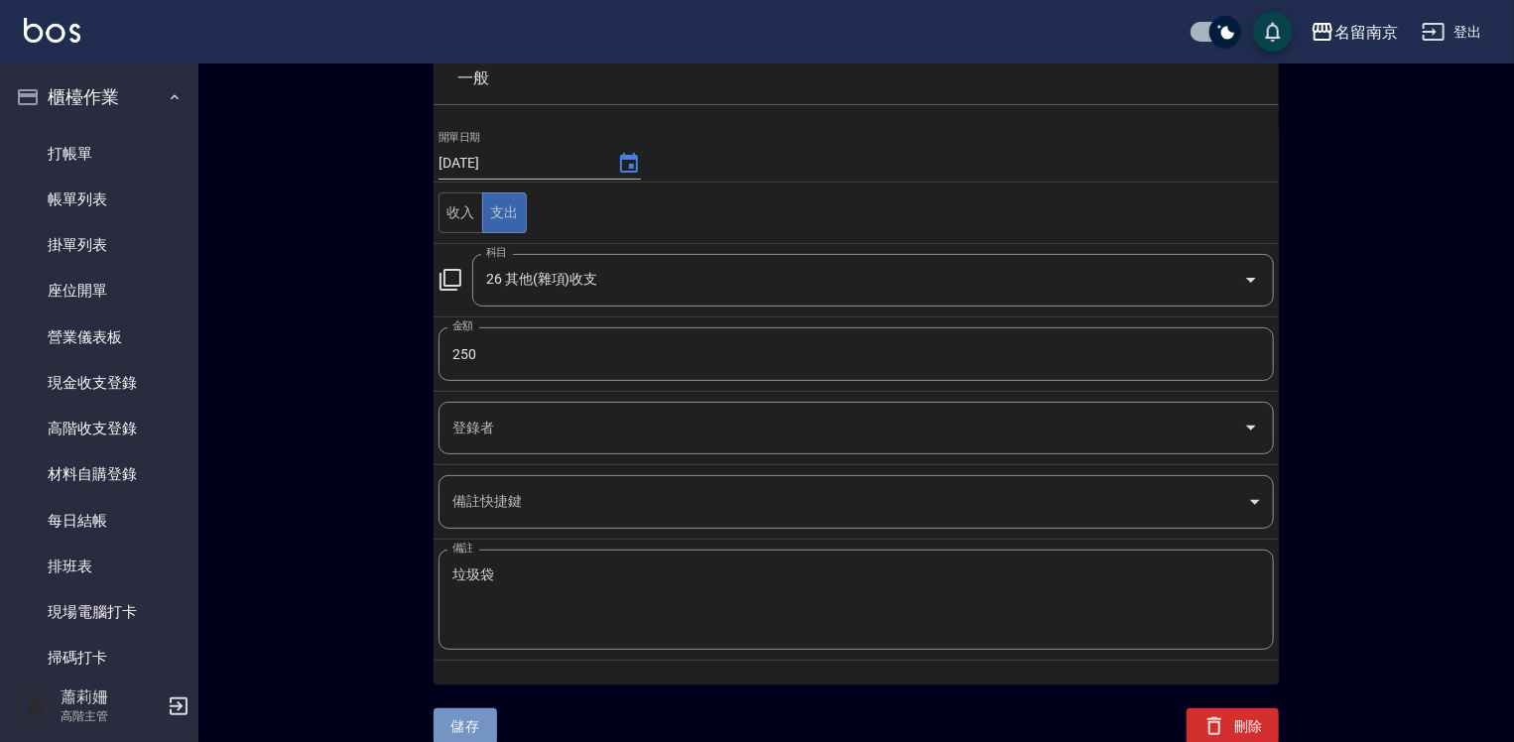
click at [481, 717] on button "儲存" at bounding box center [465, 726] width 63 height 37
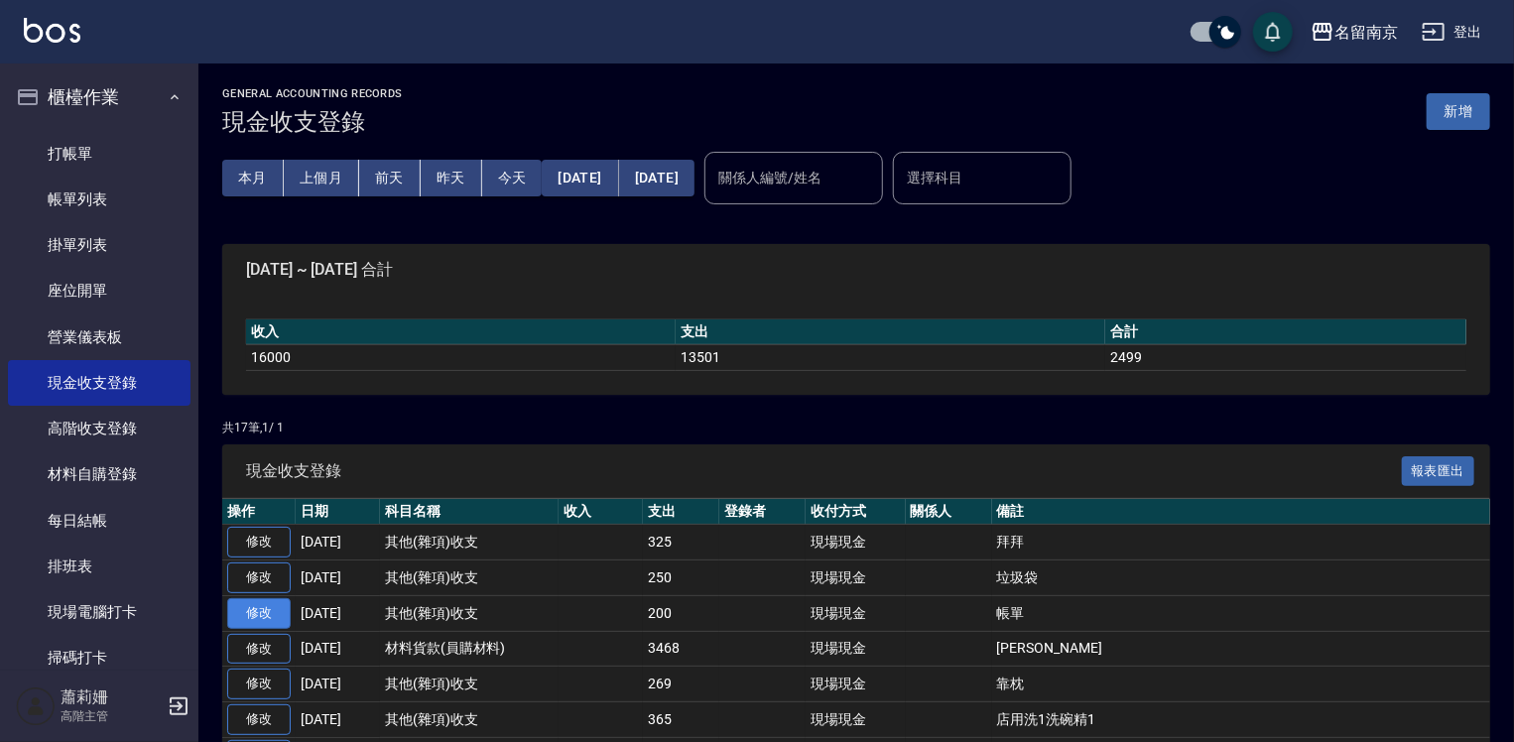
click at [257, 606] on link "修改" at bounding box center [258, 613] width 63 height 31
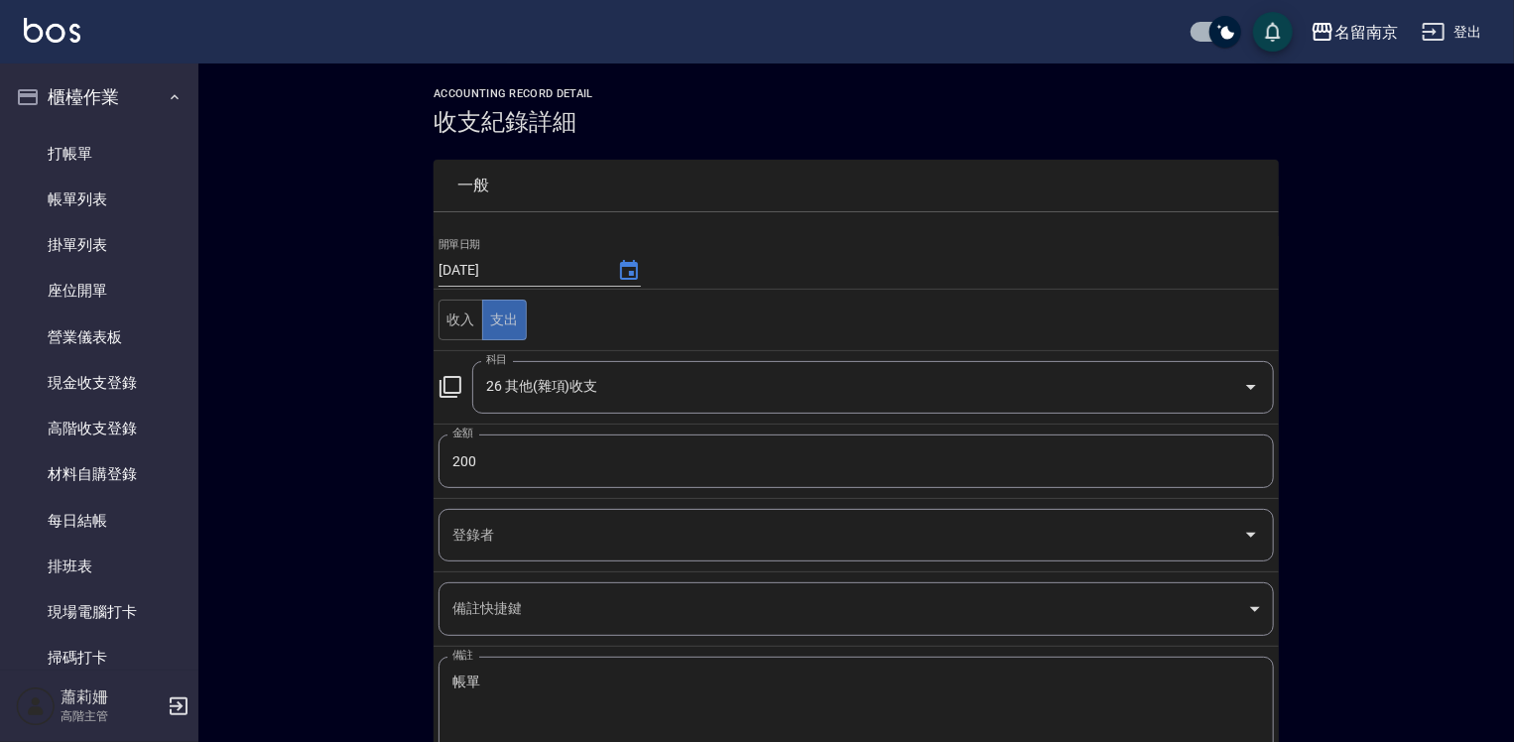
click at [483, 465] on input "200" at bounding box center [855, 462] width 835 height 54
type input "400"
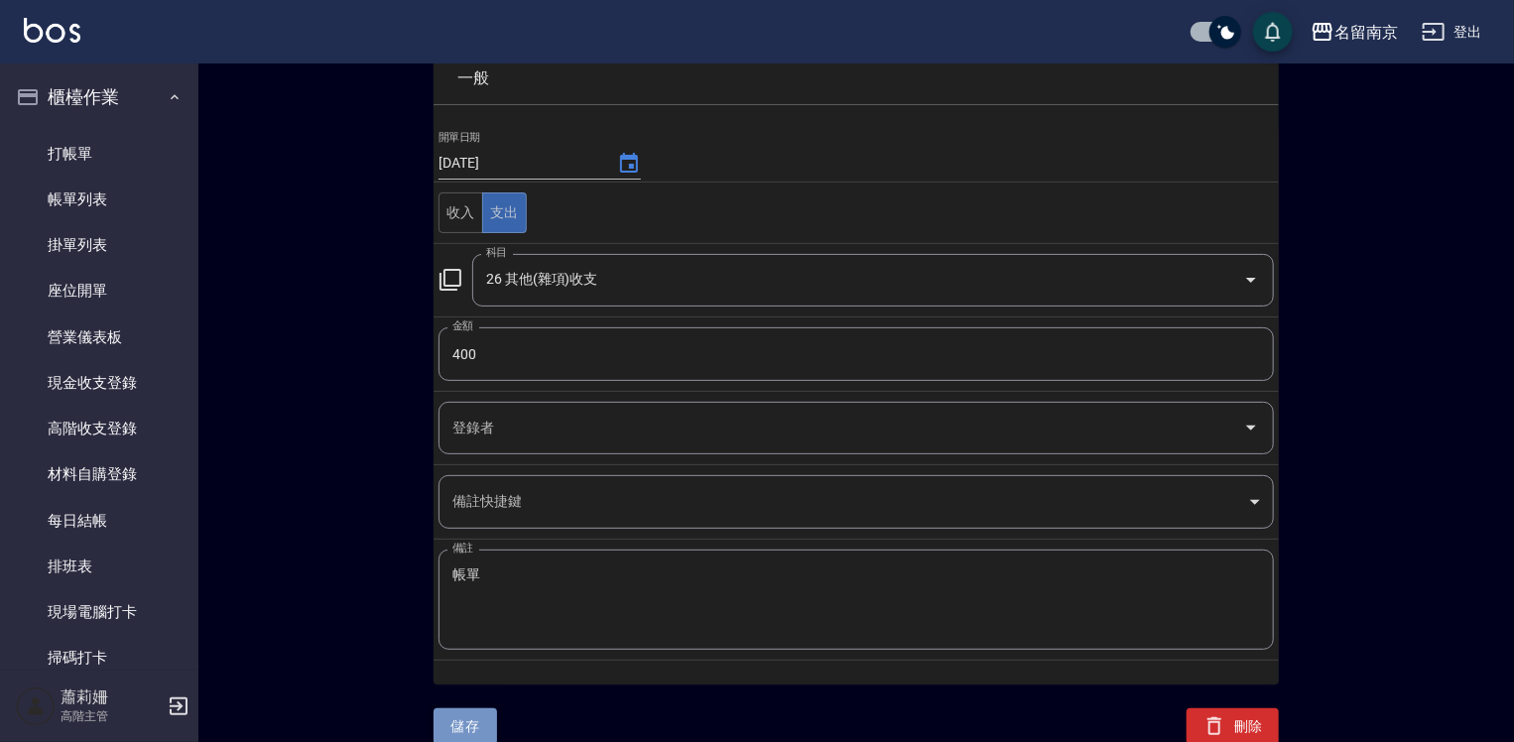
click at [468, 711] on button "儲存" at bounding box center [465, 726] width 63 height 37
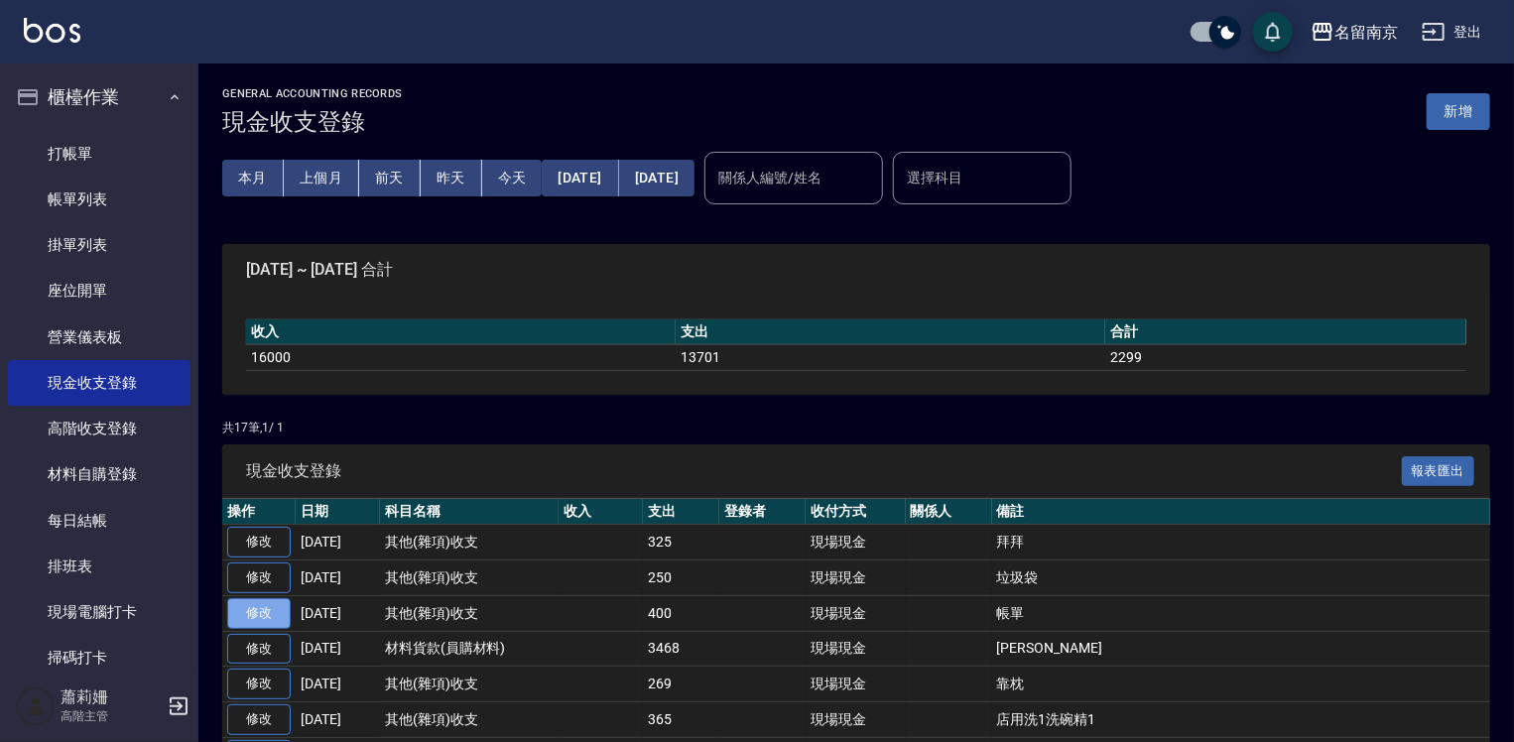
click at [259, 608] on link "修改" at bounding box center [258, 613] width 63 height 31
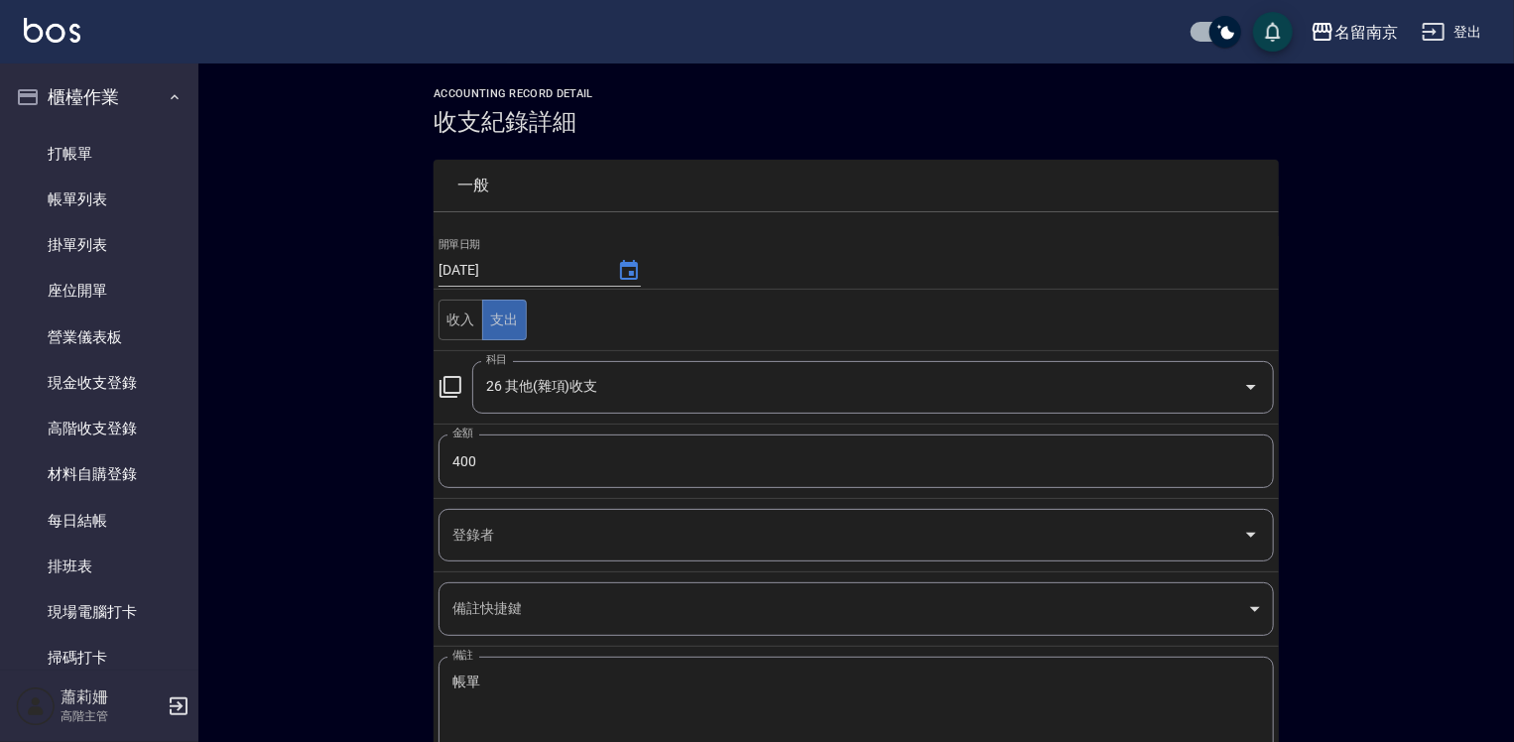
scroll to position [107, 0]
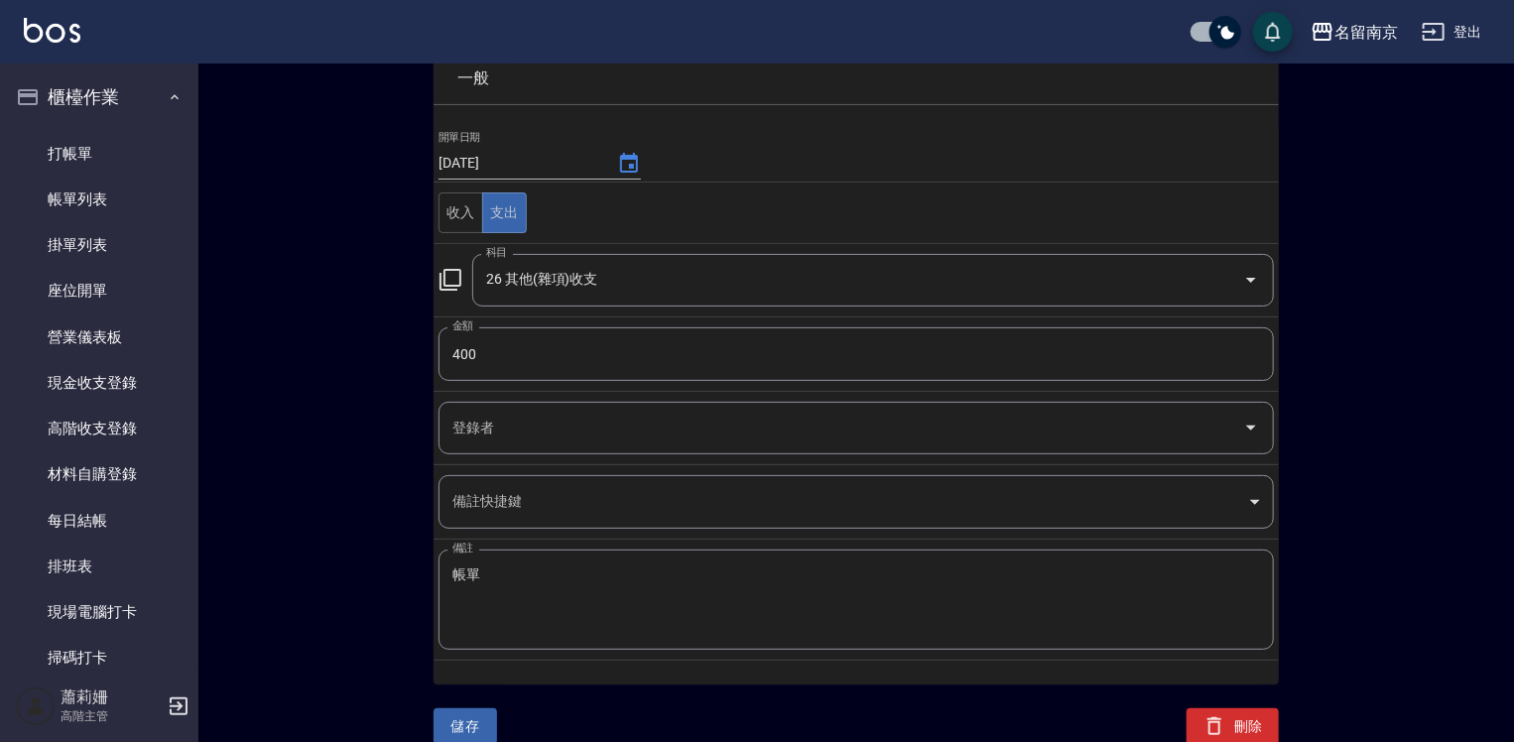
click at [528, 575] on textarea "帳單" at bounding box center [856, 599] width 808 height 67
type textarea "帳單本"
click at [472, 721] on button "儲存" at bounding box center [465, 726] width 63 height 37
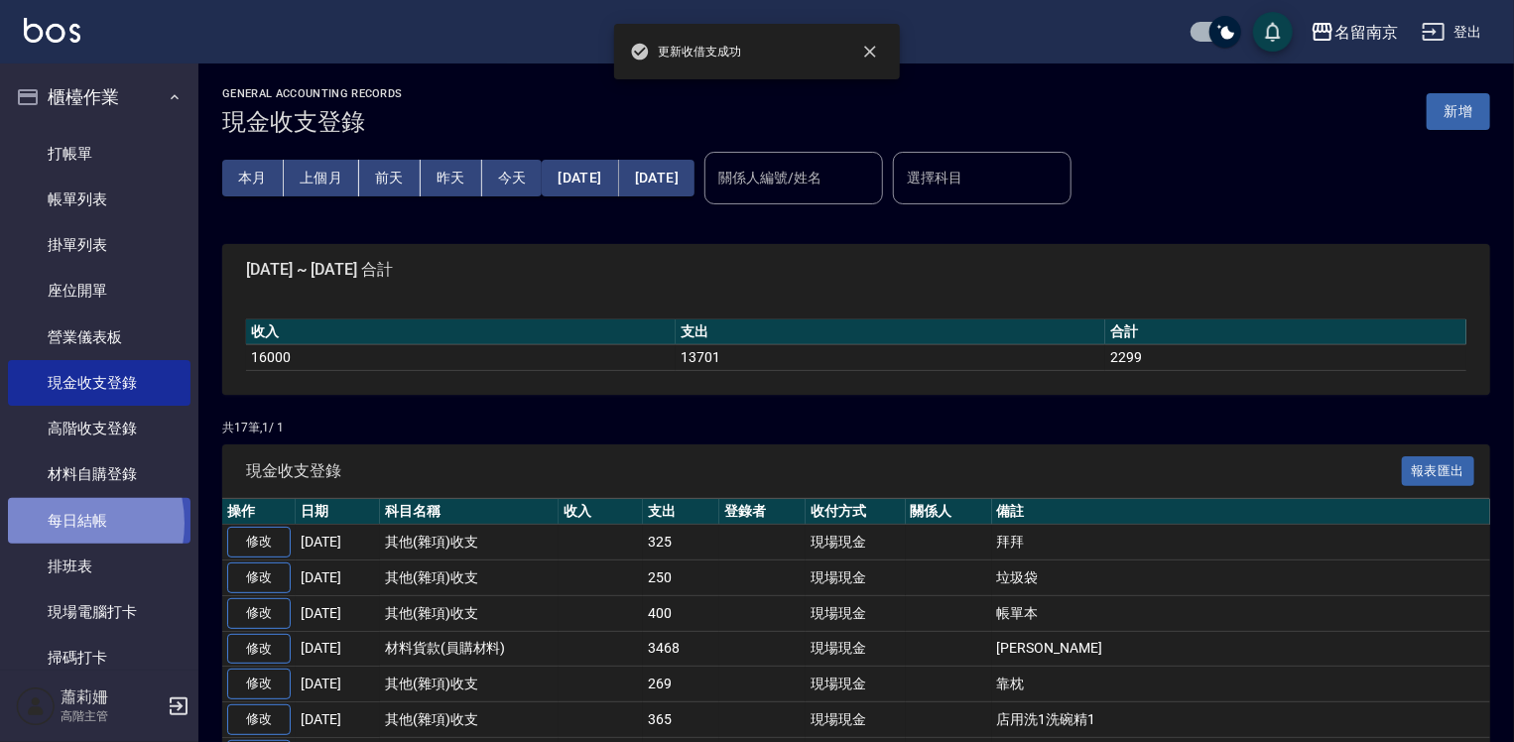
click at [58, 523] on link "每日結帳" at bounding box center [99, 521] width 183 height 46
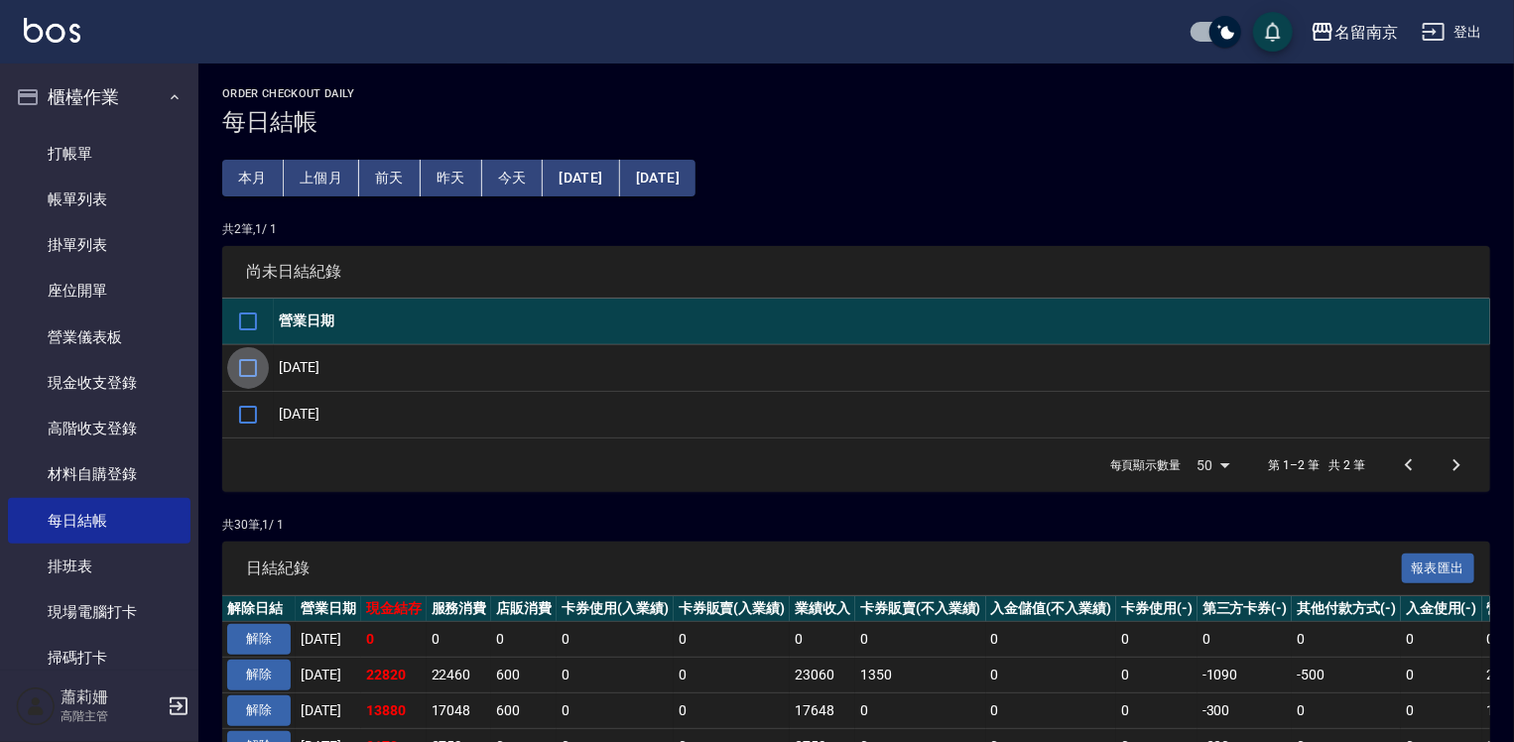
click at [260, 370] on input "checkbox" at bounding box center [248, 368] width 42 height 42
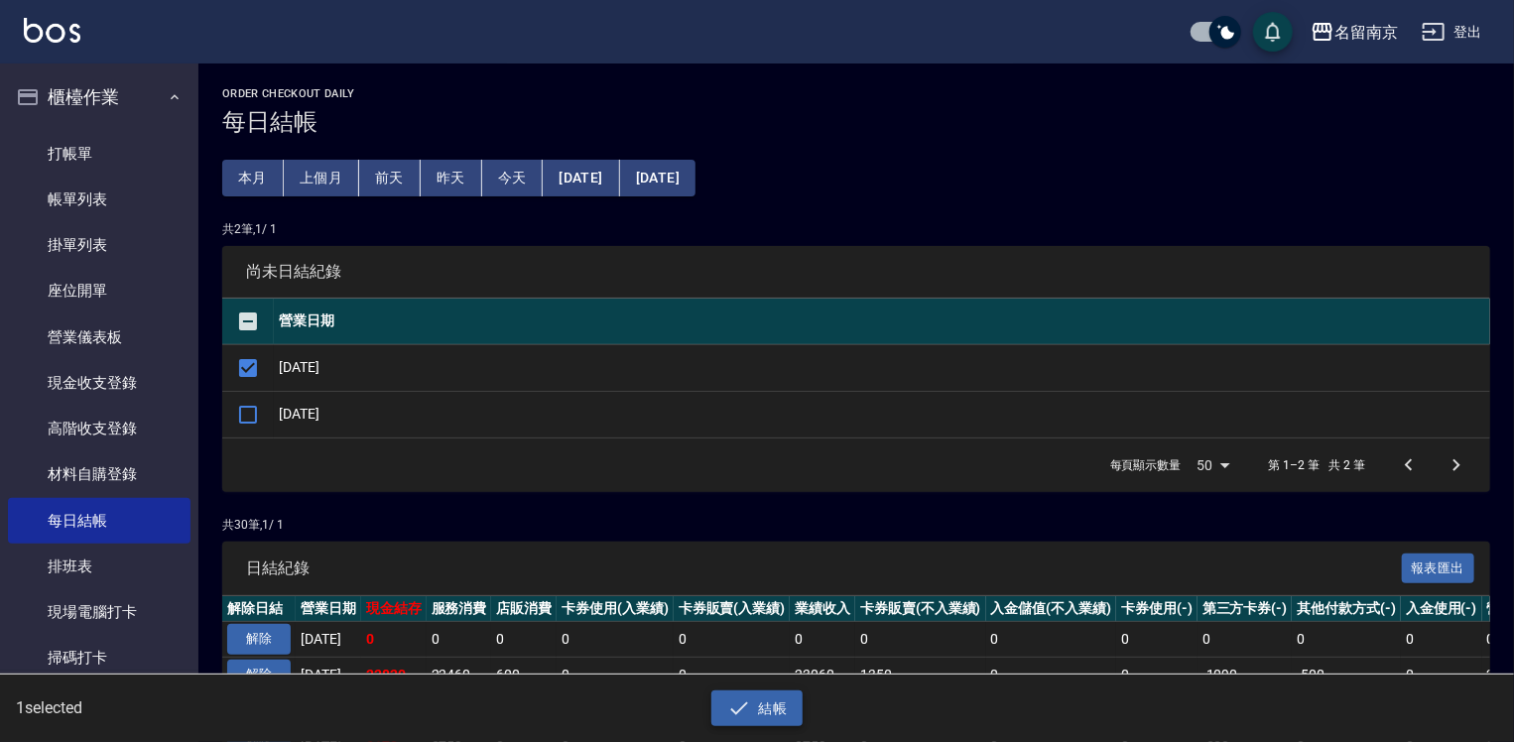
click at [782, 703] on button "結帳" at bounding box center [757, 708] width 92 height 37
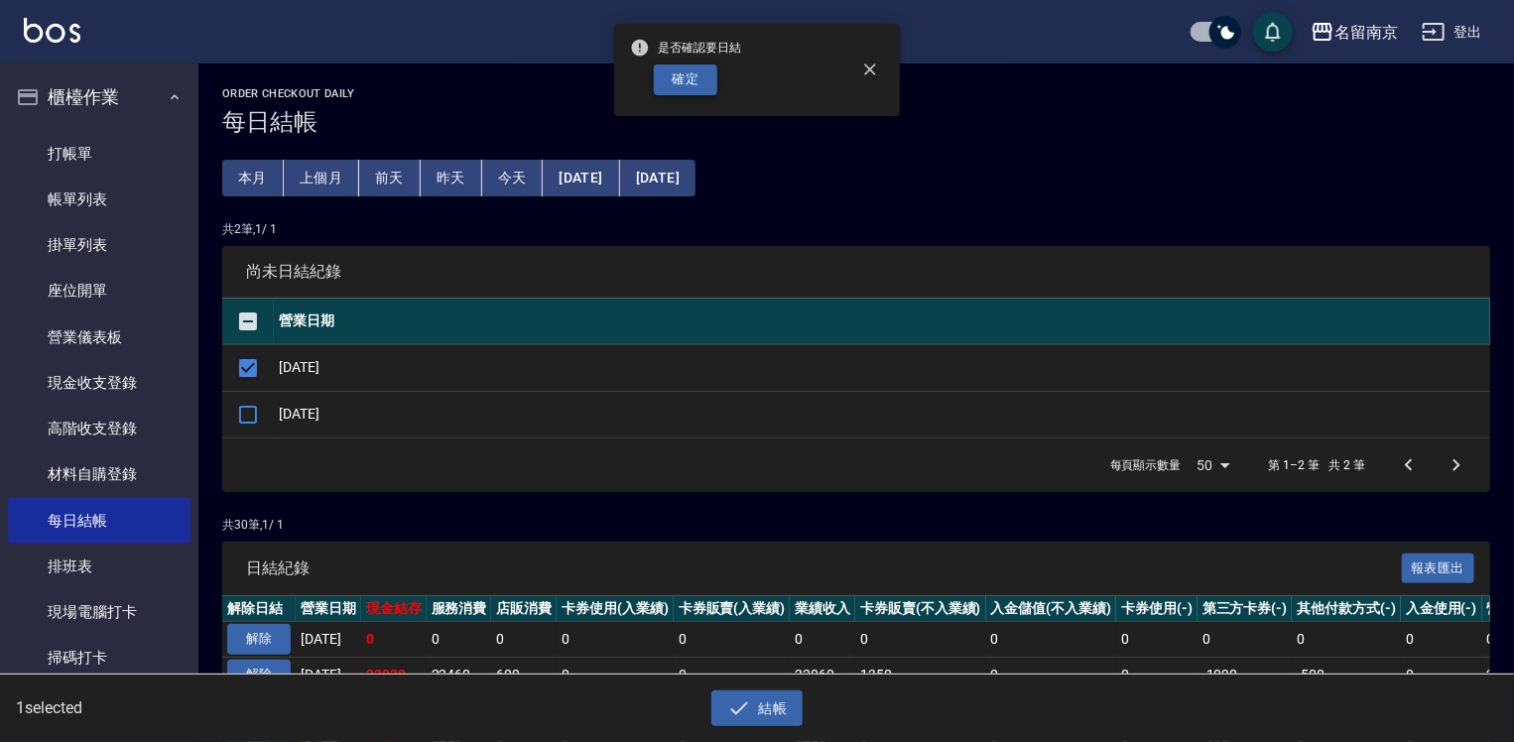
click at [700, 80] on button "確定" at bounding box center [685, 79] width 63 height 31
checkbox input "false"
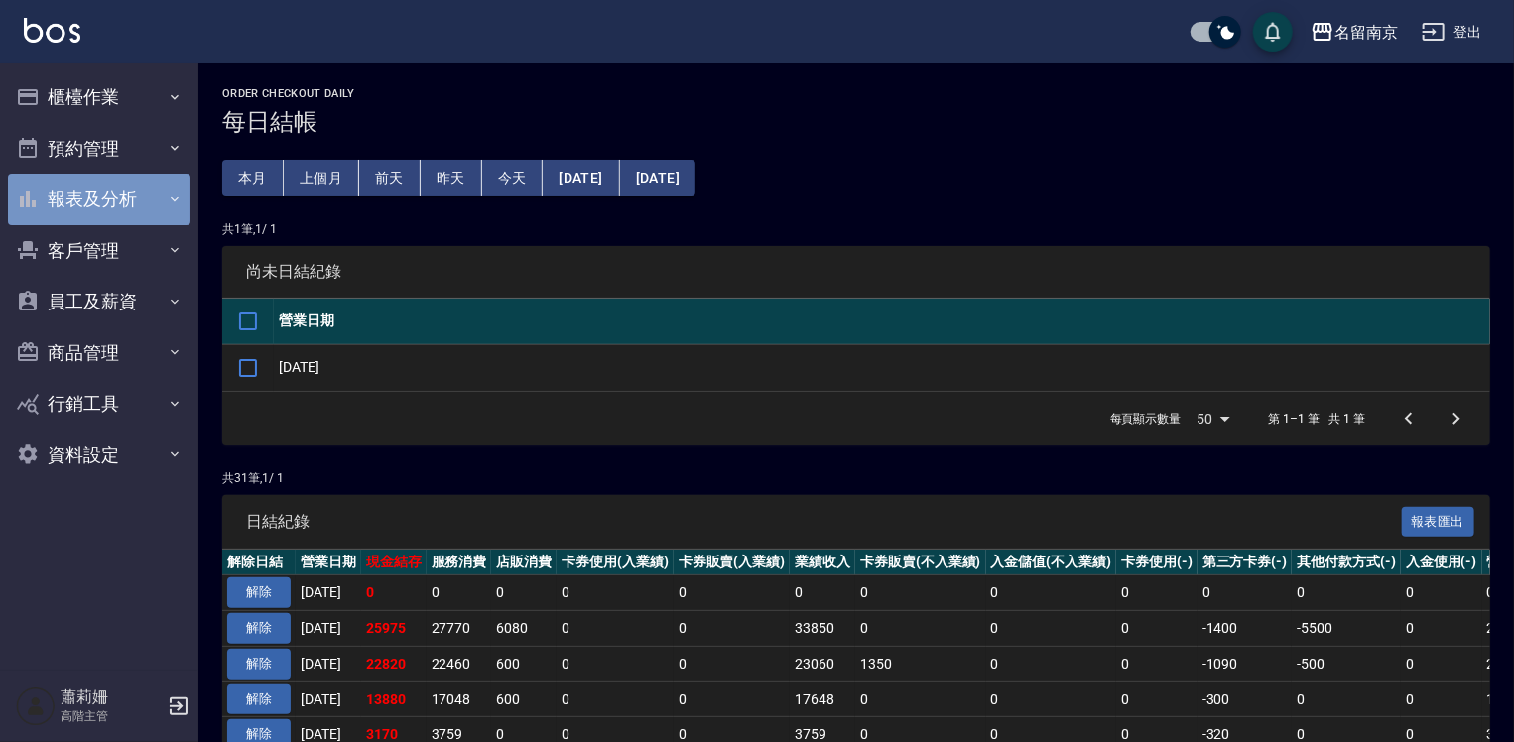
click at [81, 182] on button "報表及分析" at bounding box center [99, 200] width 183 height 52
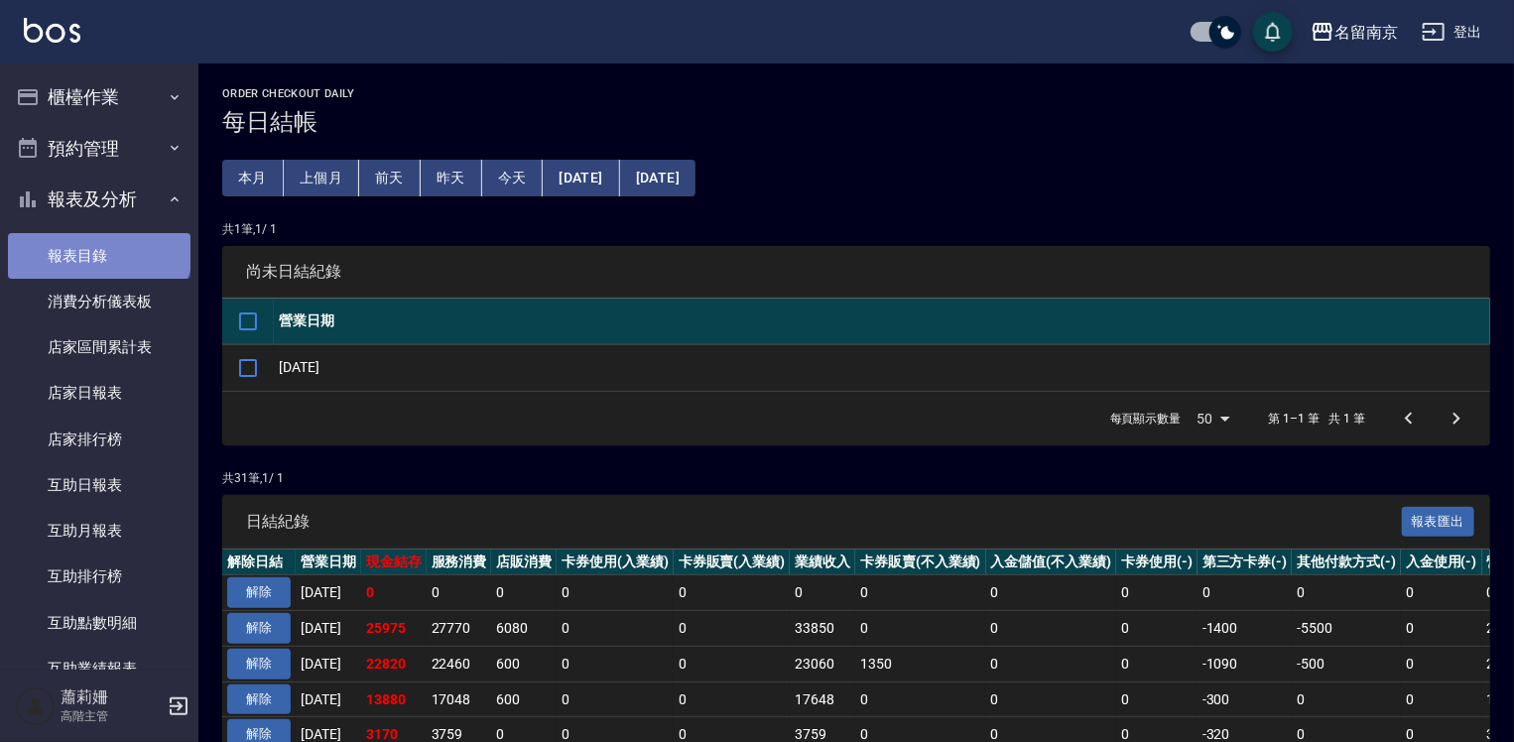
click at [97, 242] on link "報表目錄" at bounding box center [99, 256] width 183 height 46
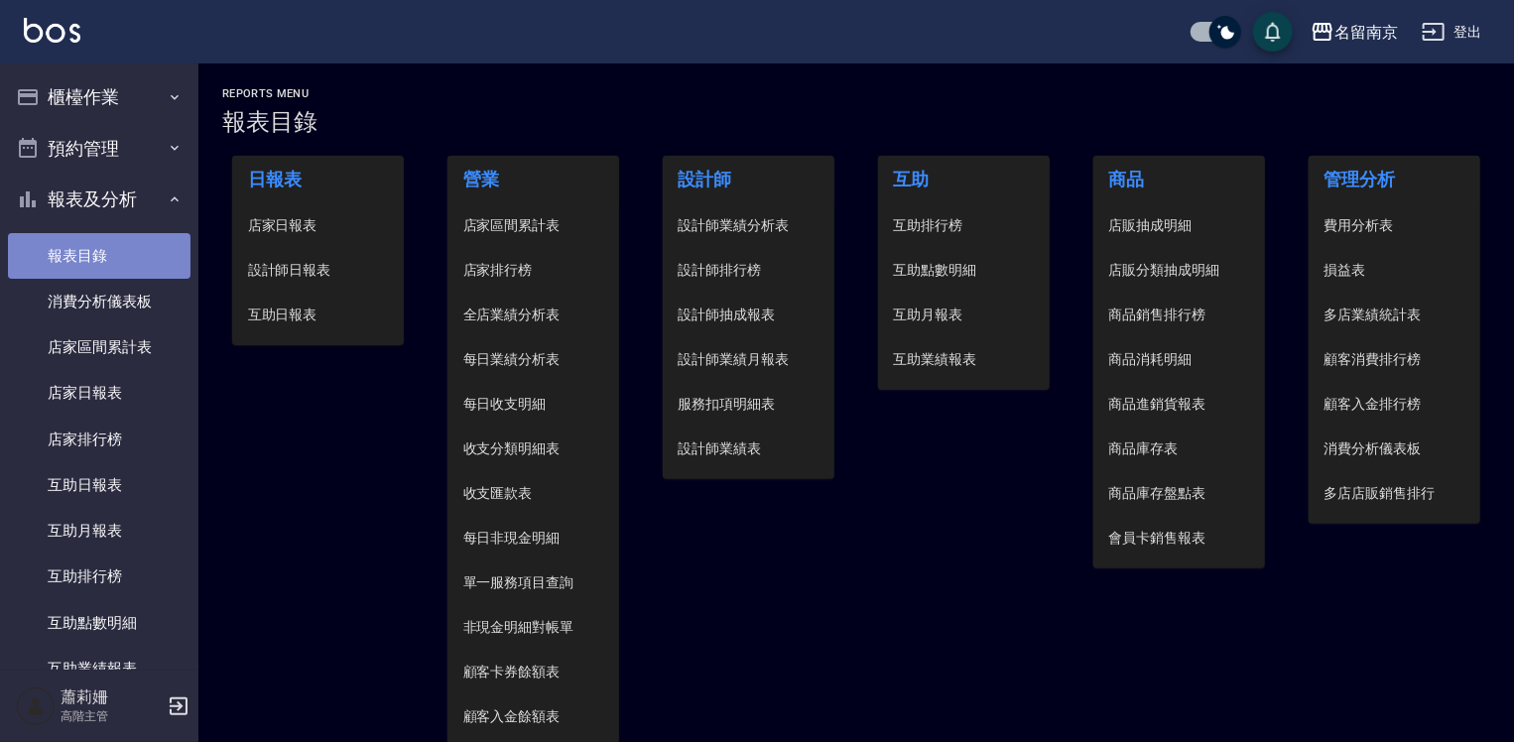
click at [161, 258] on link "報表目錄" at bounding box center [99, 256] width 183 height 46
